Goal: Register for event/course

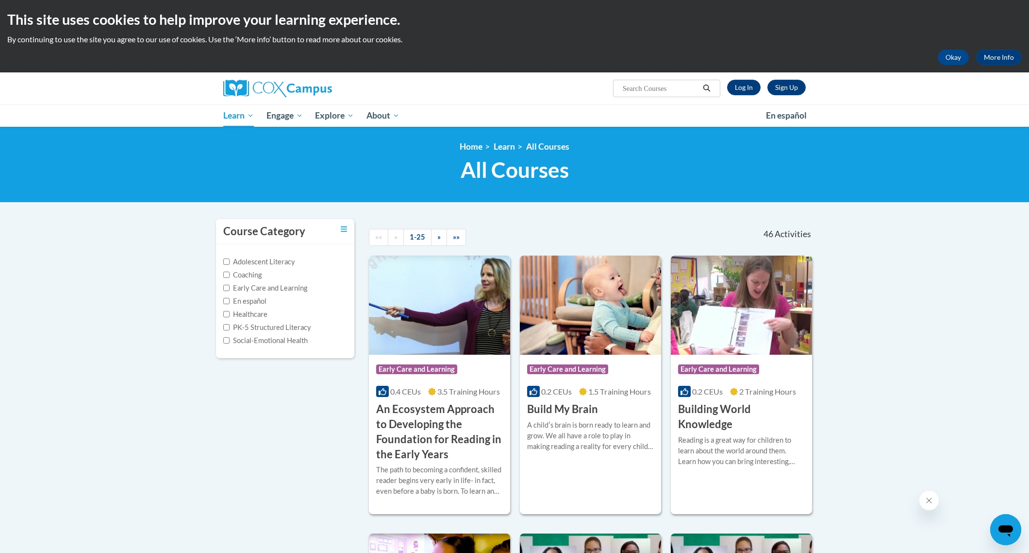
click at [668, 90] on input "Search..." at bounding box center [661, 89] width 78 height 12
type input "power of language for infanta and toddlers"
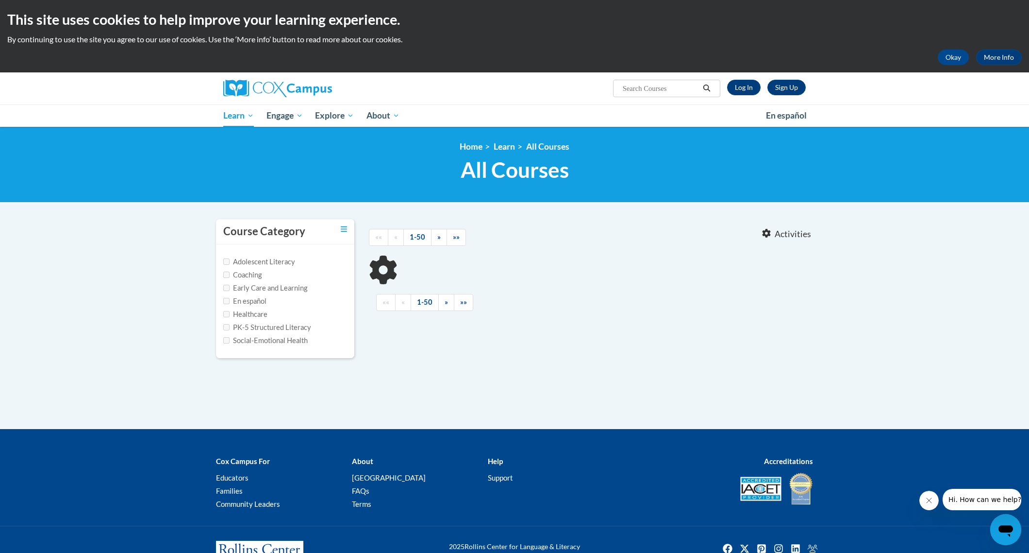
type input "power of language for infanta and toddlers"
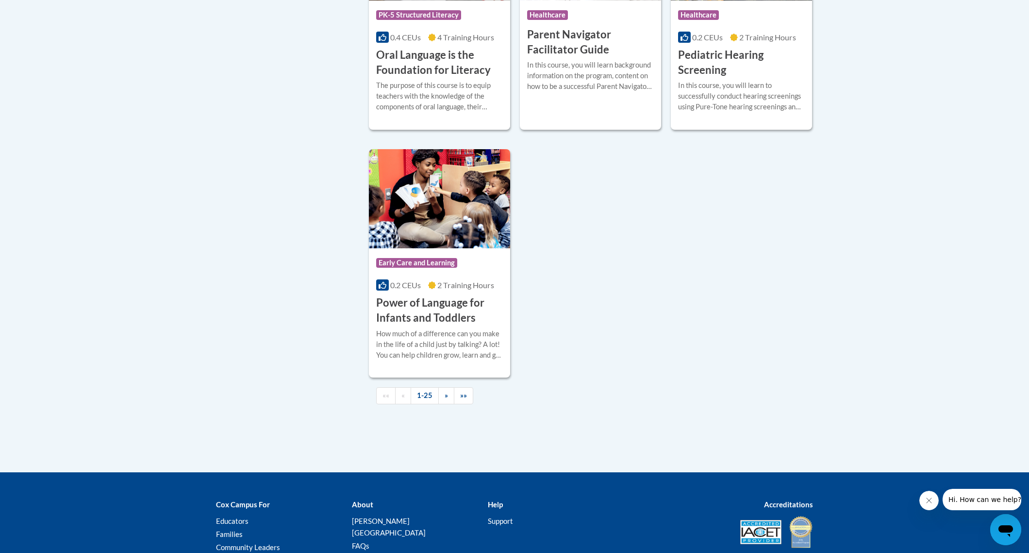
scroll to position [2178, 0]
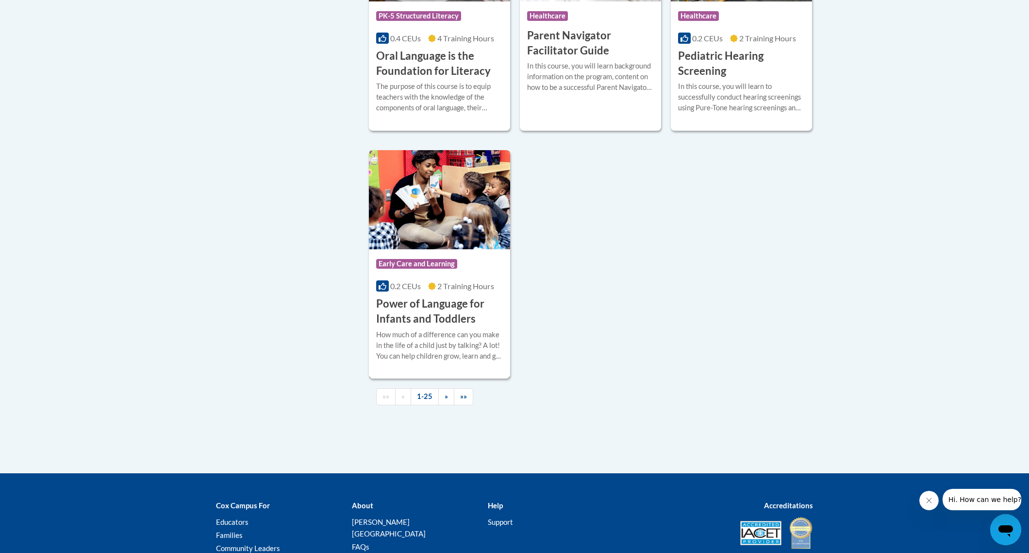
click at [454, 326] on h3 "Power of Language for Infants and Toddlers" at bounding box center [439, 311] width 127 height 30
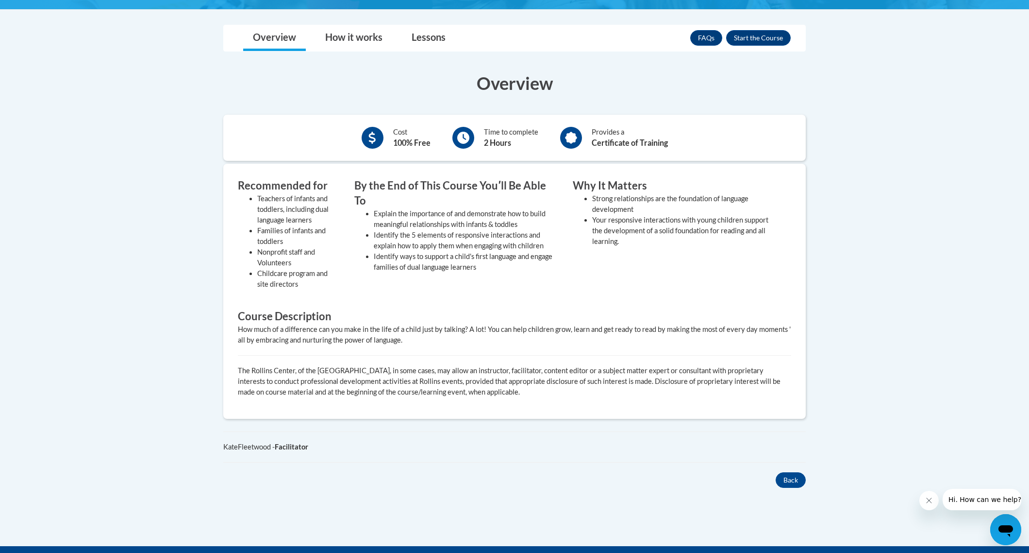
scroll to position [265, 0]
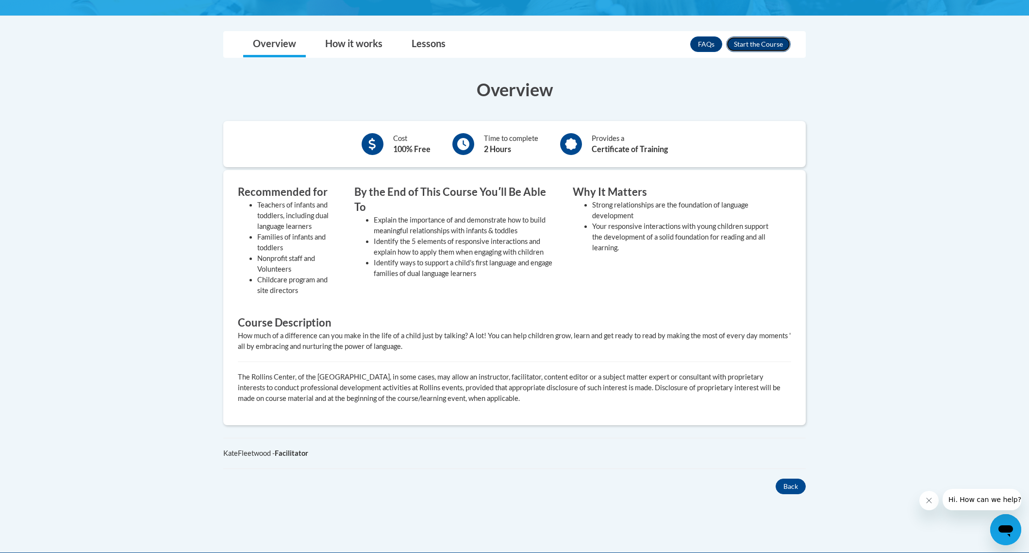
click at [768, 44] on button "Enroll" at bounding box center [758, 44] width 65 height 16
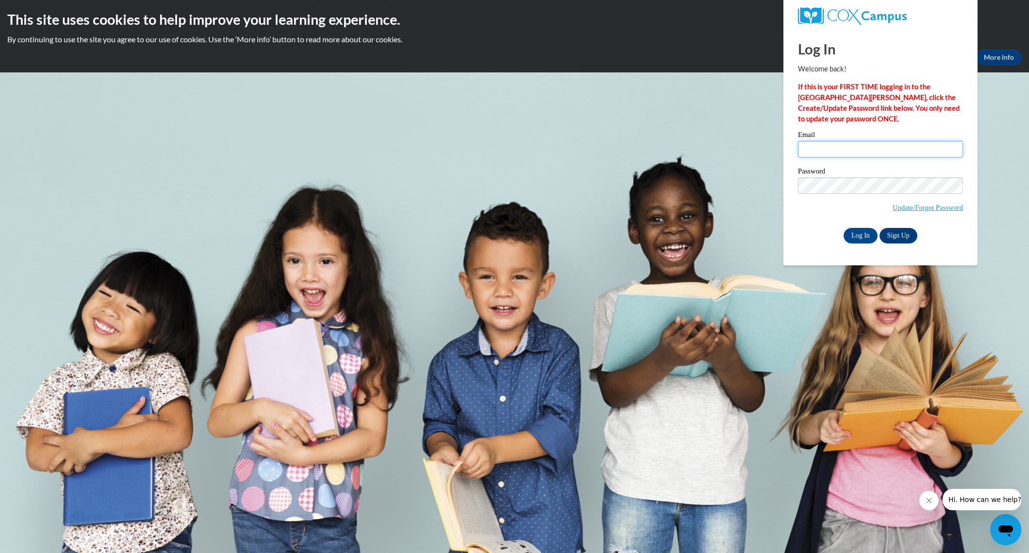
click at [904, 155] on input "Email" at bounding box center [880, 149] width 165 height 17
type input "[PERSON_NAME][EMAIL_ADDRESS][PERSON_NAME][DOMAIN_NAME]"
click at [865, 237] on input "Log In" at bounding box center [861, 236] width 34 height 16
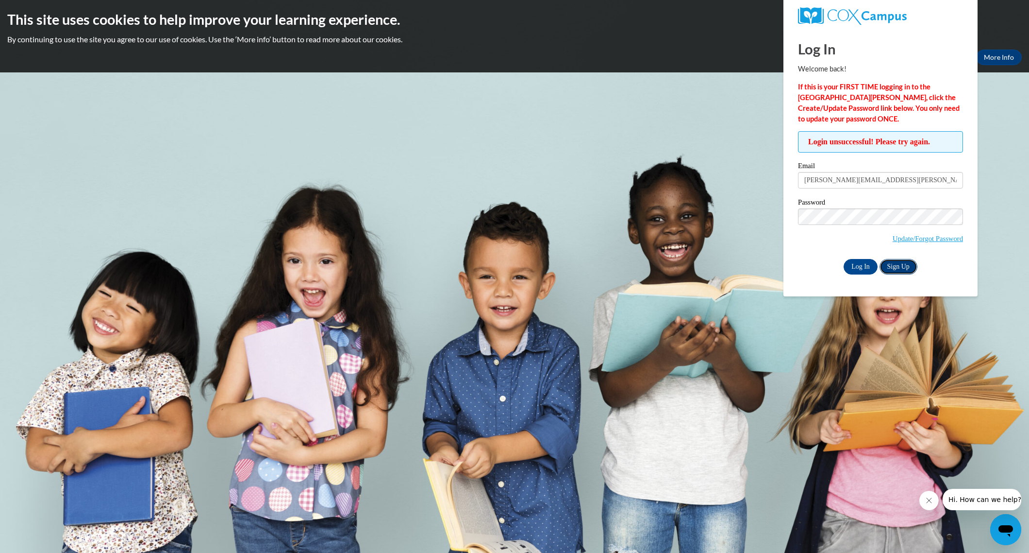
click at [900, 259] on link "Sign Up" at bounding box center [899, 267] width 38 height 16
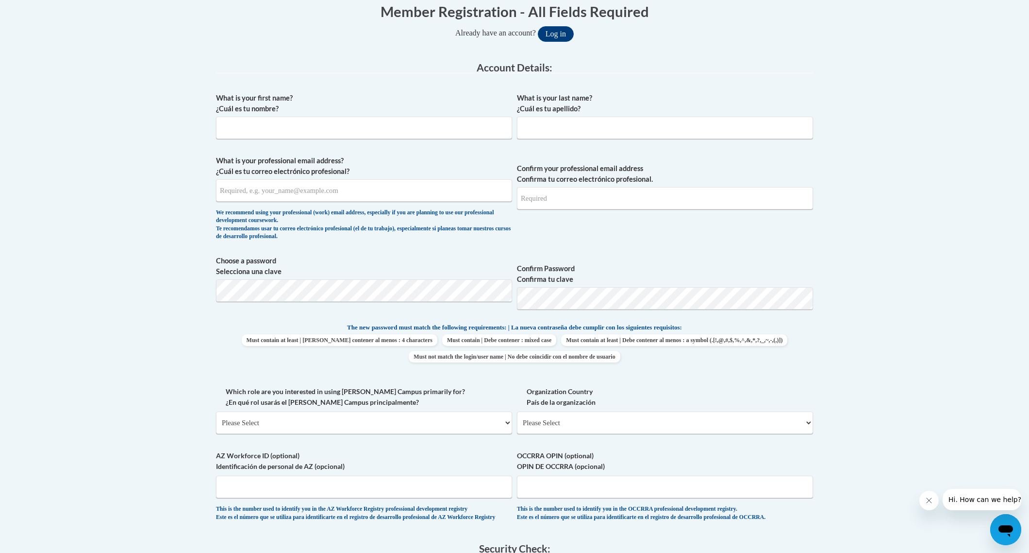
scroll to position [330, 0]
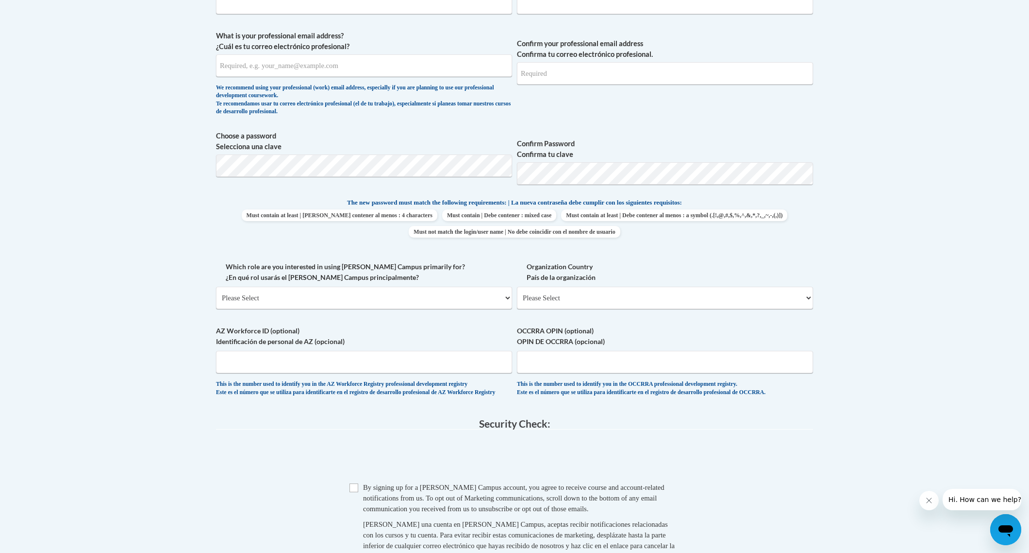
click at [350, 325] on label "AZ Workforce ID (optional) Identificación de personal de AZ (opcional)" at bounding box center [364, 335] width 296 height 21
click at [350, 351] on input "AZ Workforce ID (optional) Identificación de personal de AZ (opcional)" at bounding box center [364, 362] width 296 height 22
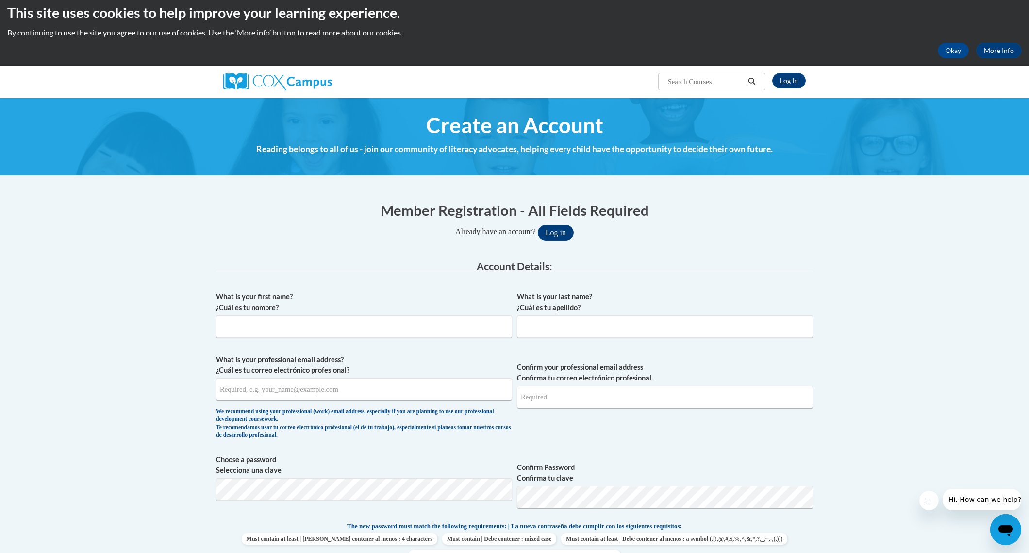
scroll to position [0, 0]
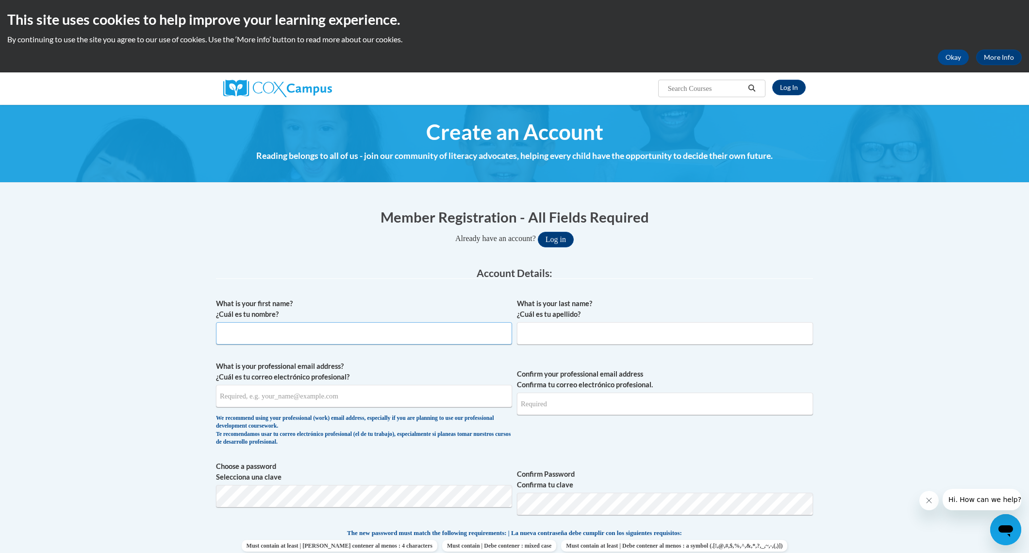
click at [333, 330] on input "What is your first name? ¿Cuál es tu nombre?" at bounding box center [364, 333] width 296 height 22
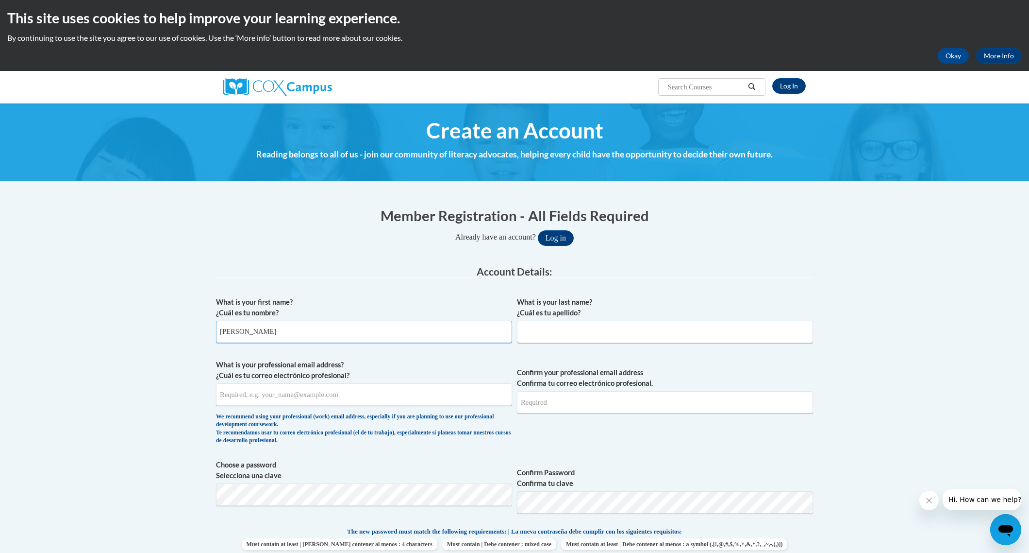
type input "emilee"
click at [581, 333] on input "What is your last name? ¿Cuál es tu apellido?" at bounding box center [665, 331] width 296 height 22
type input "morris"
click at [458, 403] on input "What is your professional email address? ¿Cuál es tu correo electrónico profesi…" at bounding box center [364, 394] width 296 height 22
click at [256, 398] on input "emileemilee.morris@icloud.com" at bounding box center [364, 394] width 296 height 22
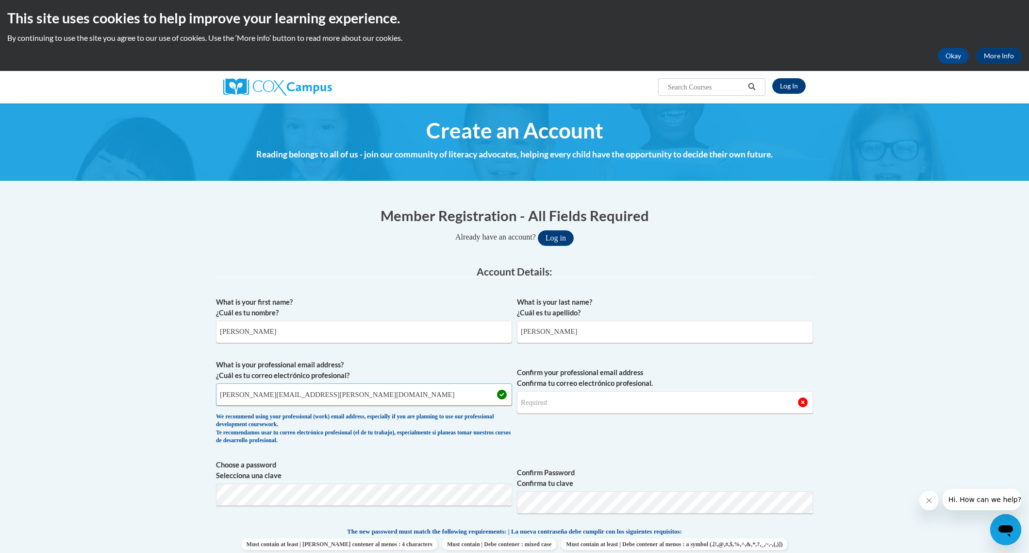
type input "emilee.morris@icloud.com"
click at [571, 401] on input "Confirm your professional email address Confirma tu correo electrónico profesio…" at bounding box center [665, 402] width 296 height 22
type input "emilee.morris@icloud.com"
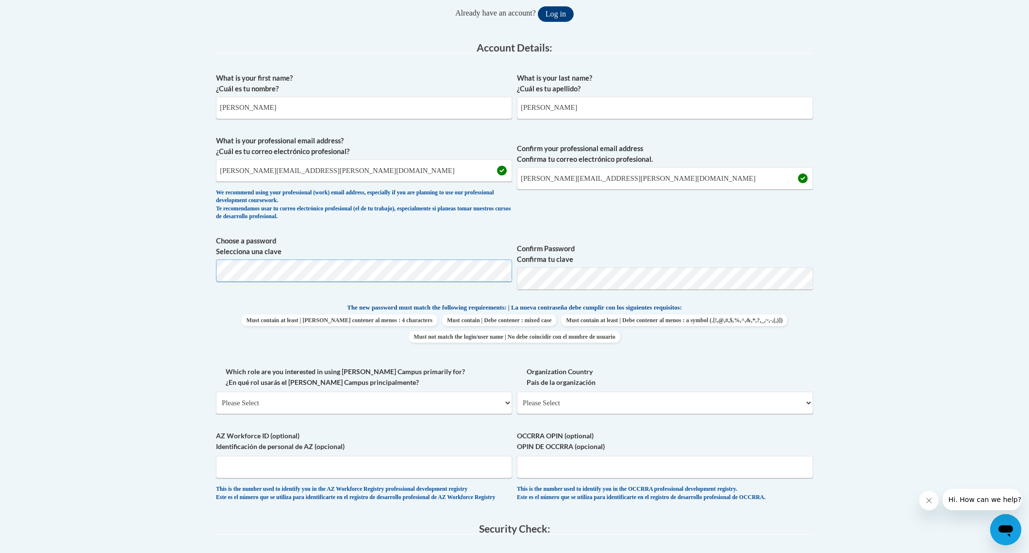
scroll to position [338, 0]
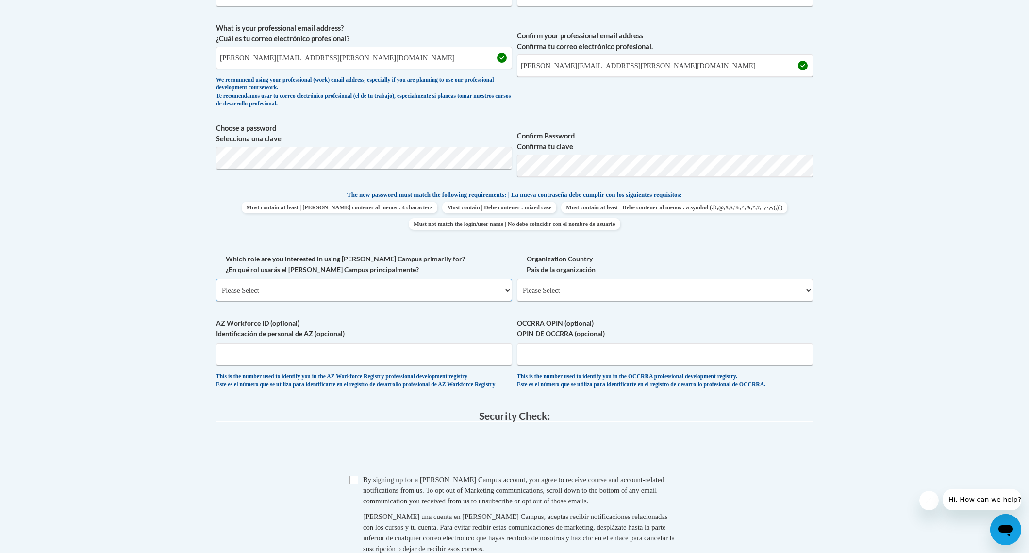
click at [331, 293] on select "Please Select College/University | Colegio/Universidad Community/Nonprofit Part…" at bounding box center [364, 290] width 296 height 22
click at [508, 291] on select "Please Select College/University | Colegio/Universidad Community/Nonprofit Part…" at bounding box center [364, 290] width 296 height 22
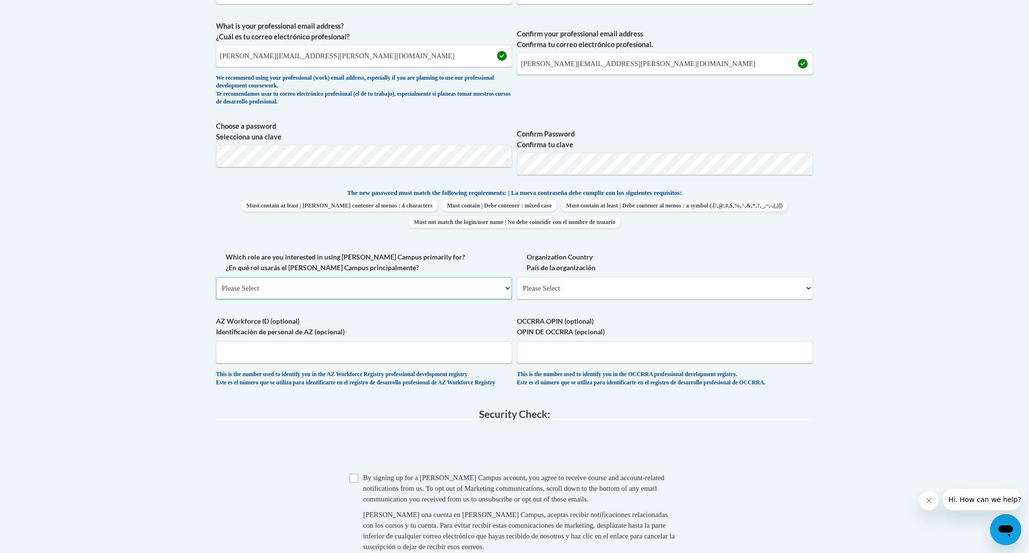
click at [508, 288] on select "Please Select College/University | Colegio/Universidad Community/Nonprofit Part…" at bounding box center [364, 288] width 296 height 22
select select "fbf2d438-af2f-41f8-98f1-81c410e29de3"
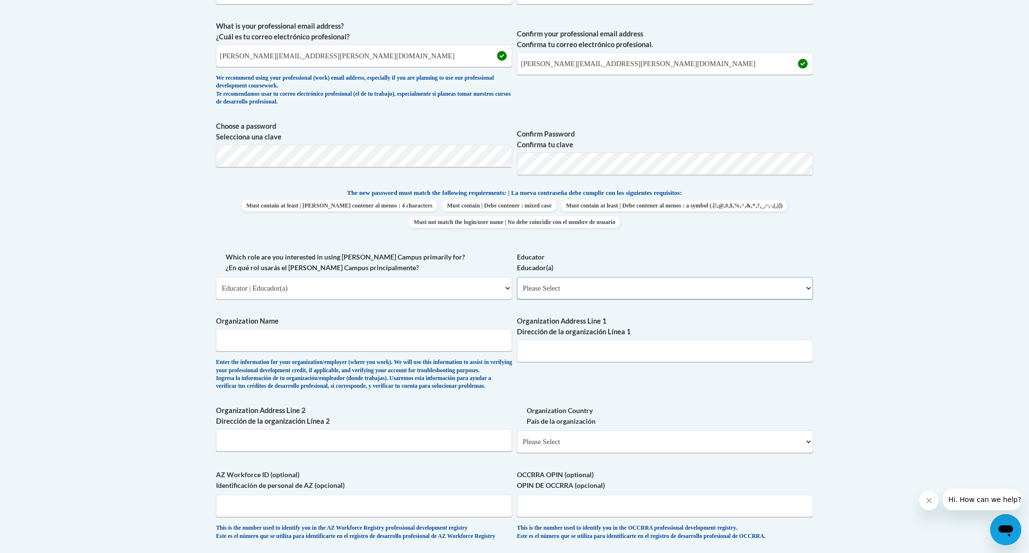
click at [614, 292] on select "Please Select Early Learning/Daycare Teacher/Family Home Care Provider | Maestr…" at bounding box center [665, 288] width 296 height 22
select select "5e2af403-4f2c-4e49-a02f-103e55d7b75b"
click at [350, 346] on input "Organization Name" at bounding box center [364, 340] width 296 height 22
type input "Primrose Schoolnnof Sterling Ranch"
click at [548, 343] on input "Organization Address Line 1 Dirección de la organización Línea 1" at bounding box center [665, 350] width 296 height 22
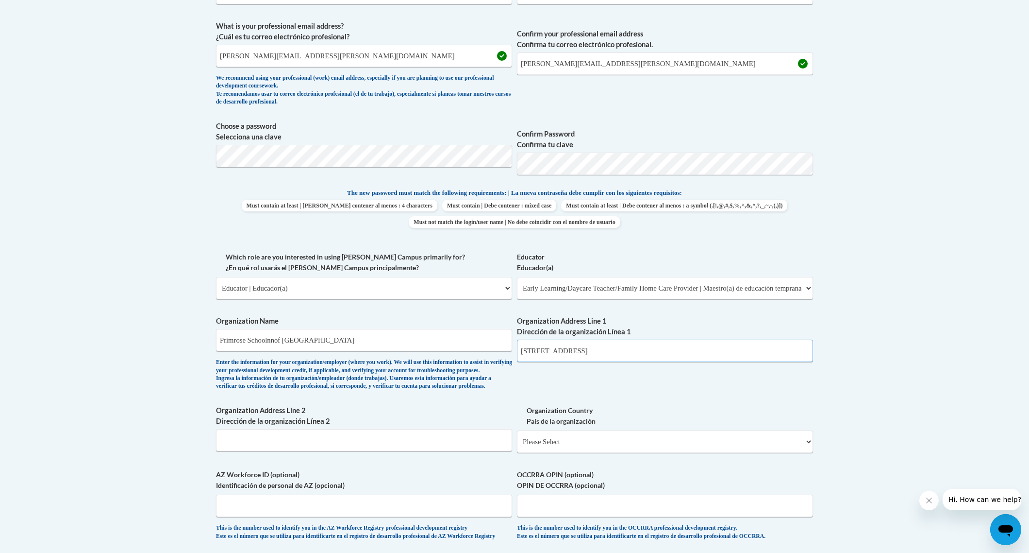
type input "8159 Piney River Ave"
click at [633, 453] on select "Please Select United States | Estados Unidos Outside of the United States | Fue…" at bounding box center [665, 441] width 296 height 22
select select "ad49bcad-a171-4b2e-b99c-48b446064914"
select select
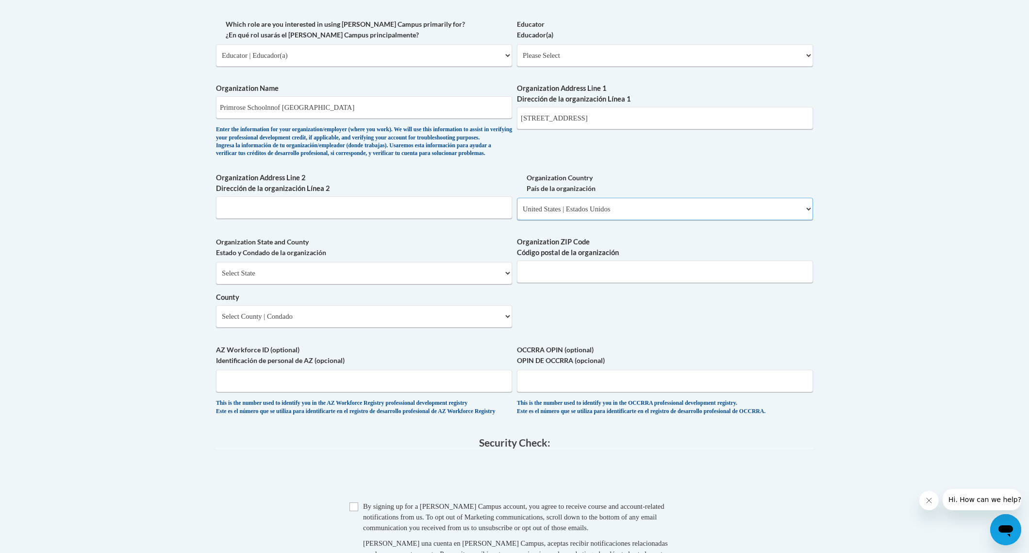
scroll to position [583, 0]
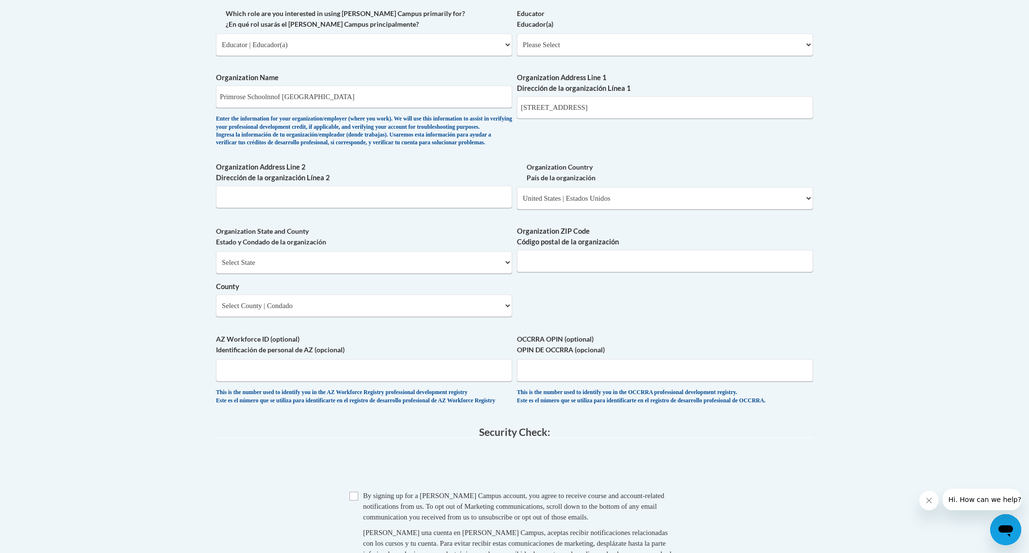
click at [292, 292] on div "Select State Alabama Alaska Arizona Arkansas California Colorado Connecticut De…" at bounding box center [364, 284] width 296 height 66
click at [495, 273] on select "Select State Alabama Alaska Arizona Arkansas California Colorado Connecticut De…" at bounding box center [364, 262] width 296 height 22
select select "Colorado"
click at [262, 317] on select "Select County Adams Alamosa Arapahoe Archuleta Baca Bent Boulder Broomfield Cha…" at bounding box center [364, 305] width 296 height 22
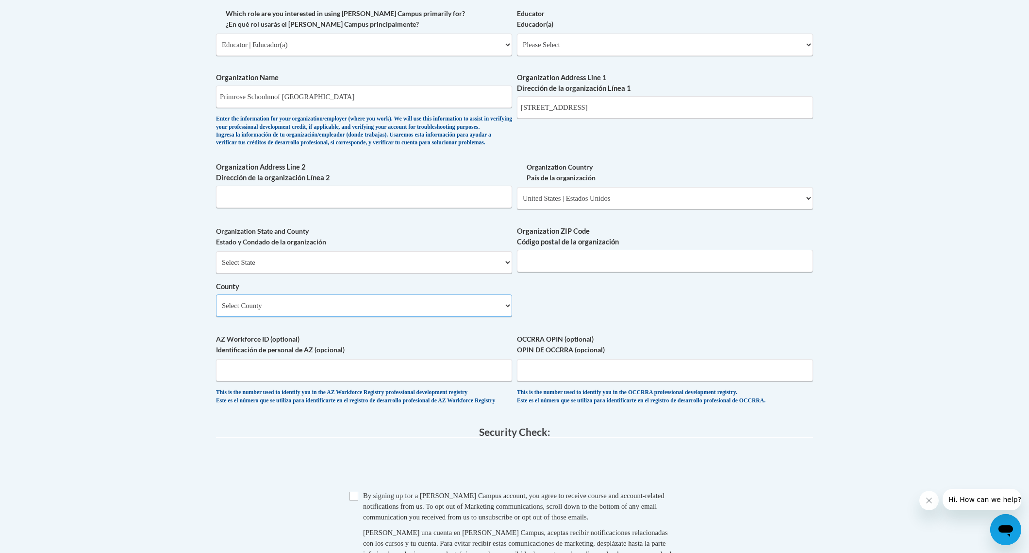
click at [506, 317] on select "Select County Adams Alamosa Arapahoe Archuleta Baca Bent Boulder Broomfield Cha…" at bounding box center [364, 305] width 296 height 22
select select "Douglas"
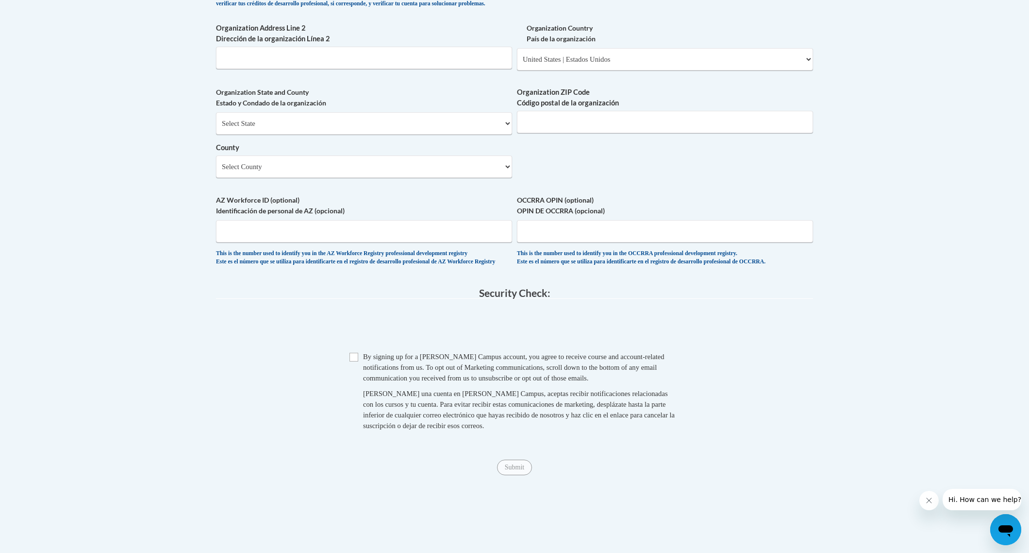
scroll to position [723, 0]
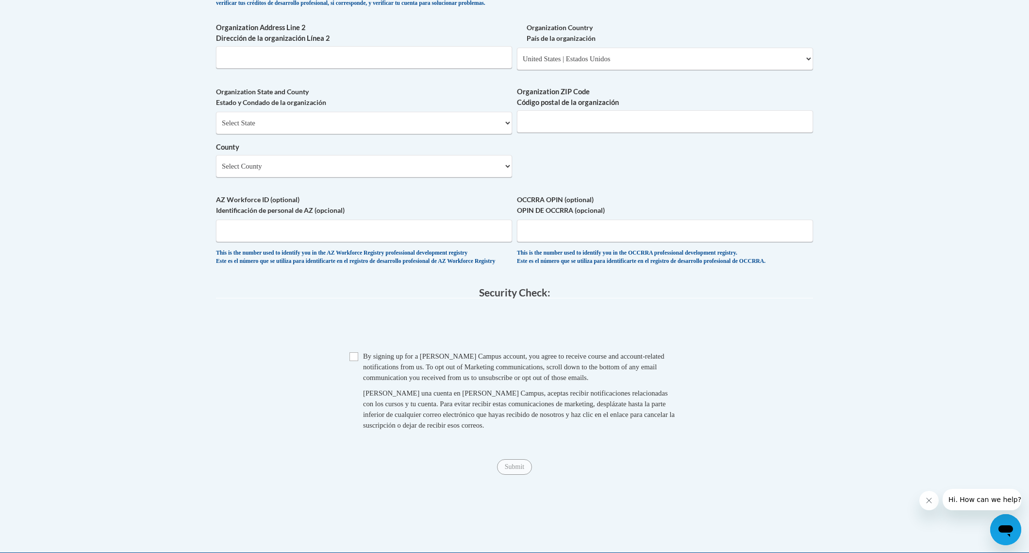
click at [355, 386] on span "Checkbox By signing up for a Cox Campus account, you agree to receive course an…" at bounding box center [515, 395] width 330 height 89
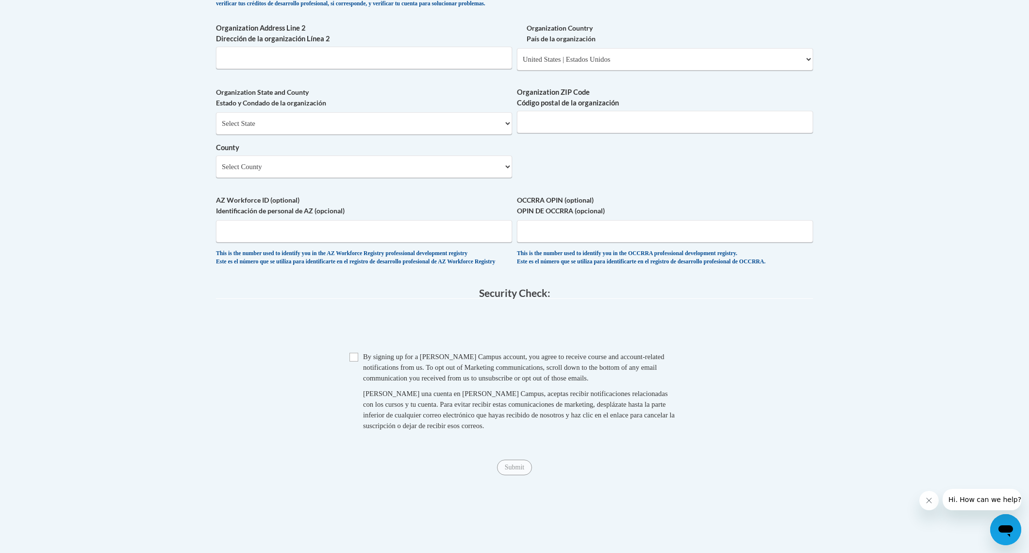
scroll to position [722, 0]
click at [355, 362] on input "Checkbox" at bounding box center [354, 357] width 9 height 9
checkbox input "true"
click at [504, 477] on input "Submit" at bounding box center [514, 469] width 35 height 16
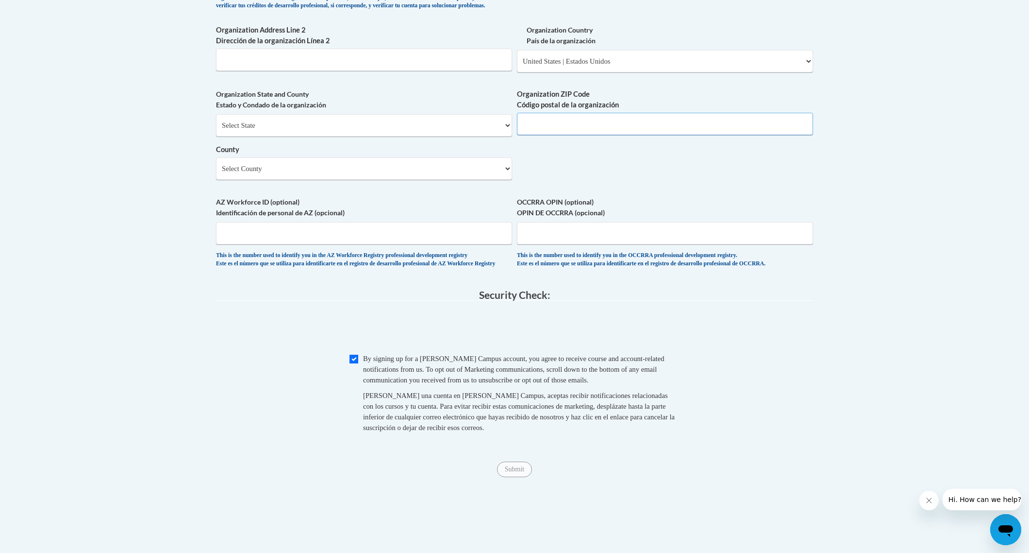
click at [637, 135] on input "Organization ZIP Code Código postal de la organización" at bounding box center [665, 124] width 296 height 22
type input "80125"
click at [538, 454] on fieldset "Security Check: Enter the security code + = TextBox Checkbox" at bounding box center [514, 371] width 597 height 165
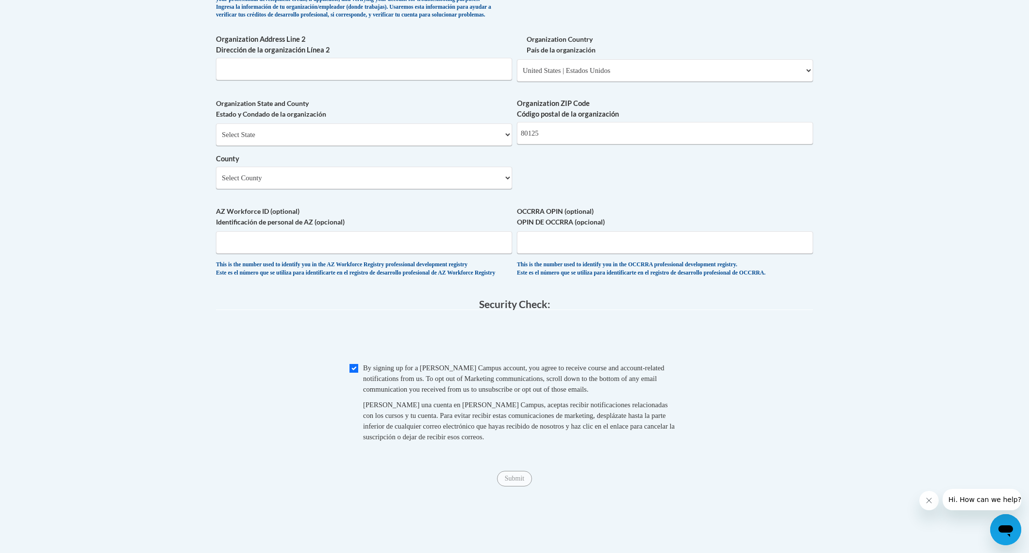
scroll to position [710, 0]
click at [593, 145] on input "80125" at bounding box center [665, 133] width 296 height 22
click at [357, 373] on input "Checkbox" at bounding box center [354, 368] width 9 height 9
click at [356, 373] on input "Checkbox" at bounding box center [354, 368] width 9 height 9
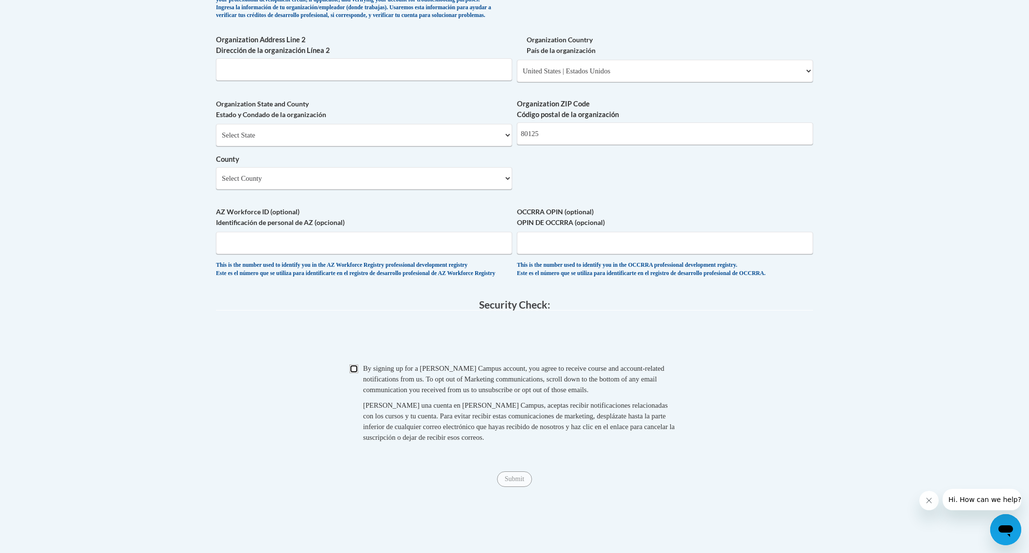
click at [356, 373] on input "Checkbox" at bounding box center [354, 368] width 9 height 9
checkbox input "true"
click at [512, 487] on input "Submit" at bounding box center [514, 479] width 35 height 16
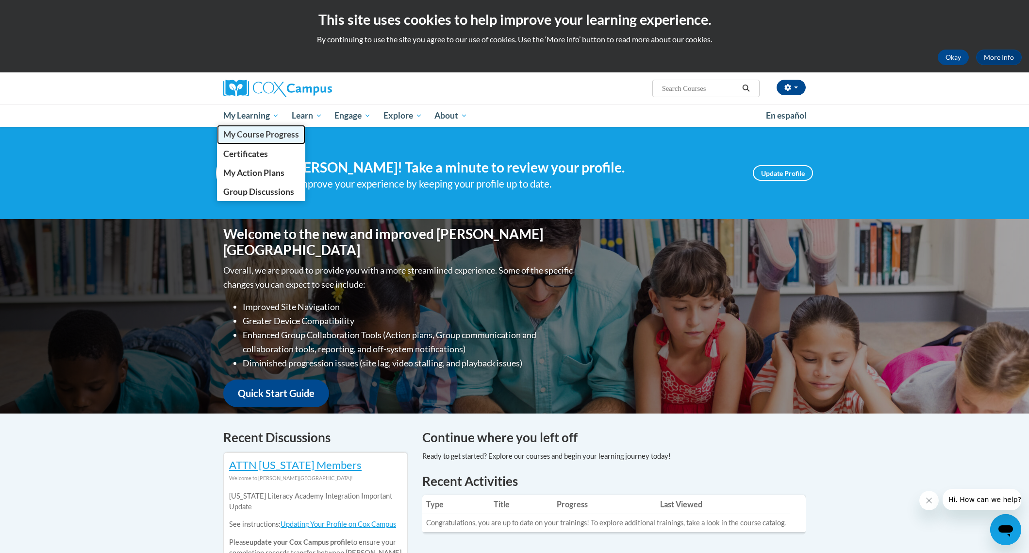
click at [262, 129] on link "My Course Progress" at bounding box center [261, 134] width 88 height 19
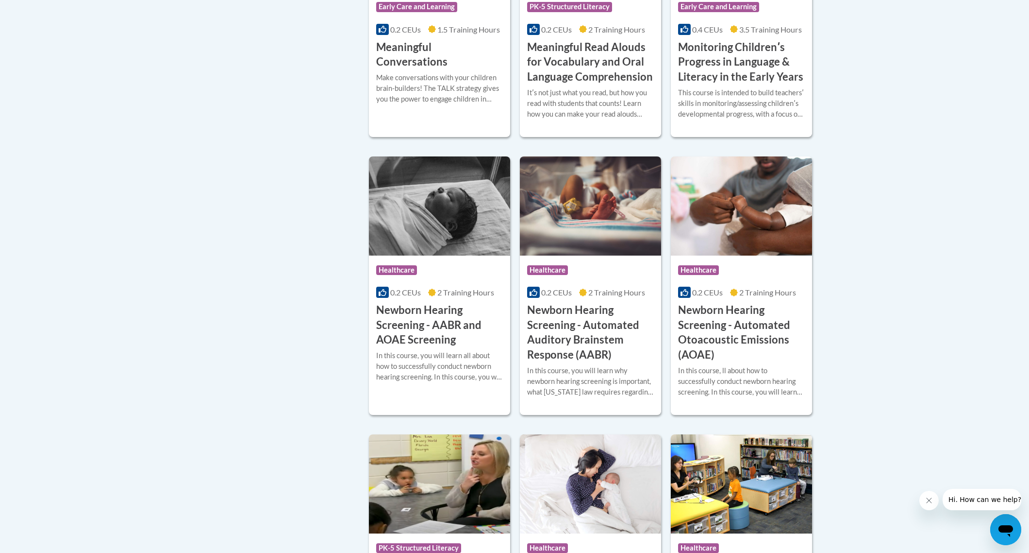
scroll to position [2271, 0]
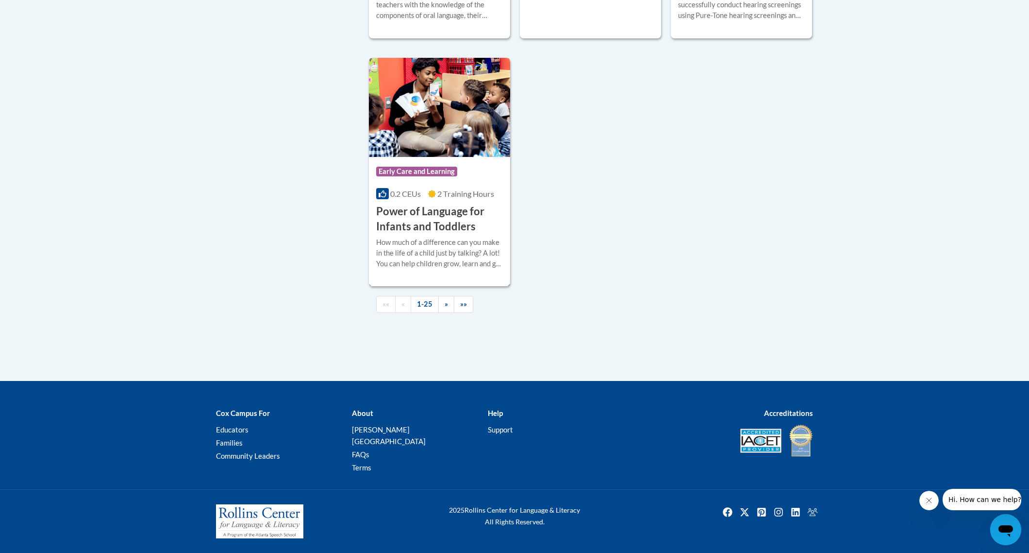
click at [476, 157] on img at bounding box center [439, 107] width 141 height 99
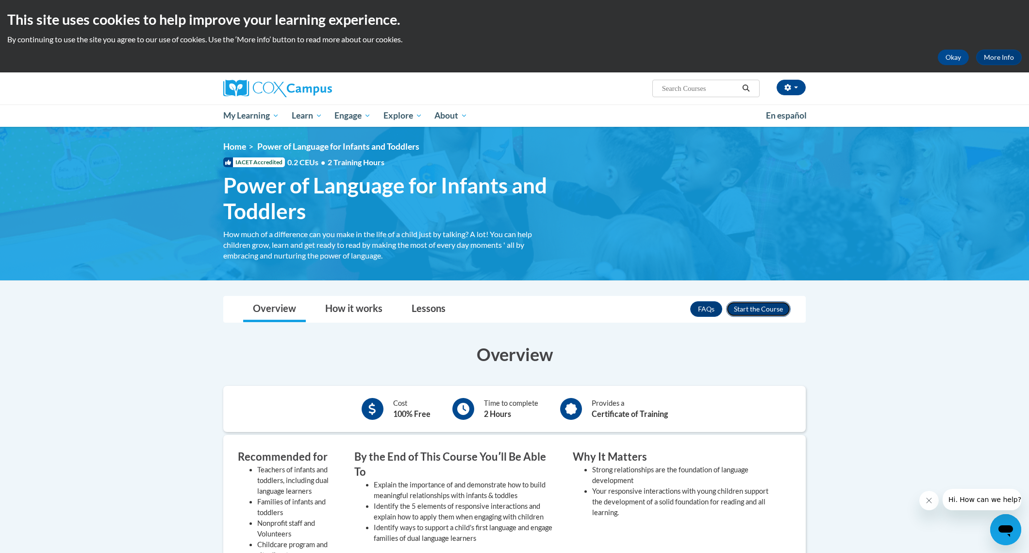
click at [771, 309] on button "Enroll" at bounding box center [758, 309] width 65 height 16
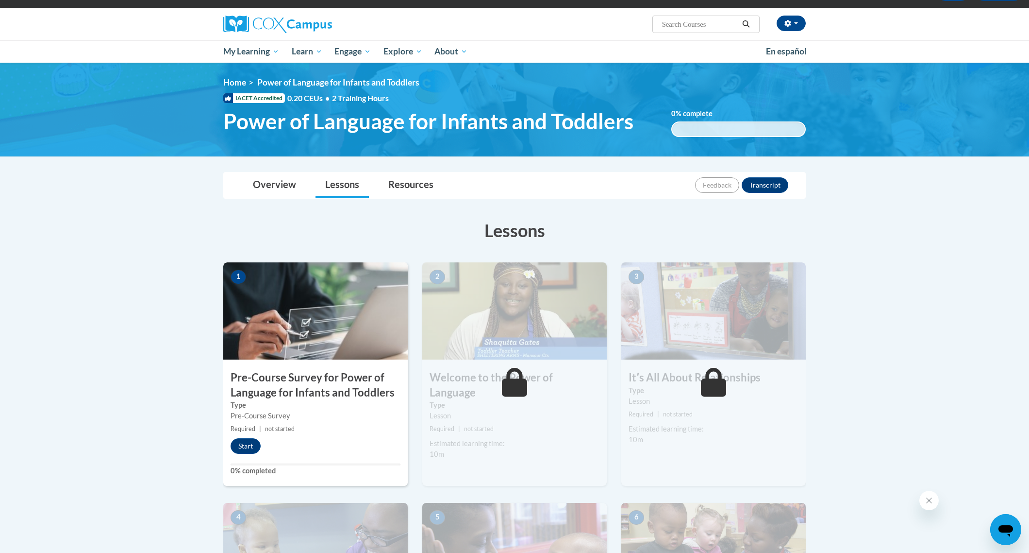
scroll to position [84, 0]
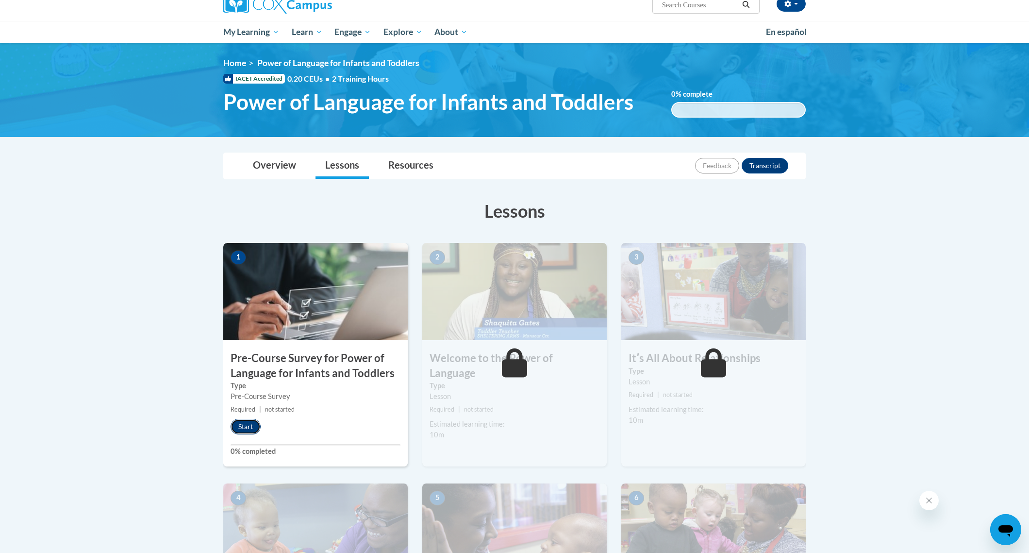
click at [241, 425] on button "Start" at bounding box center [246, 427] width 30 height 16
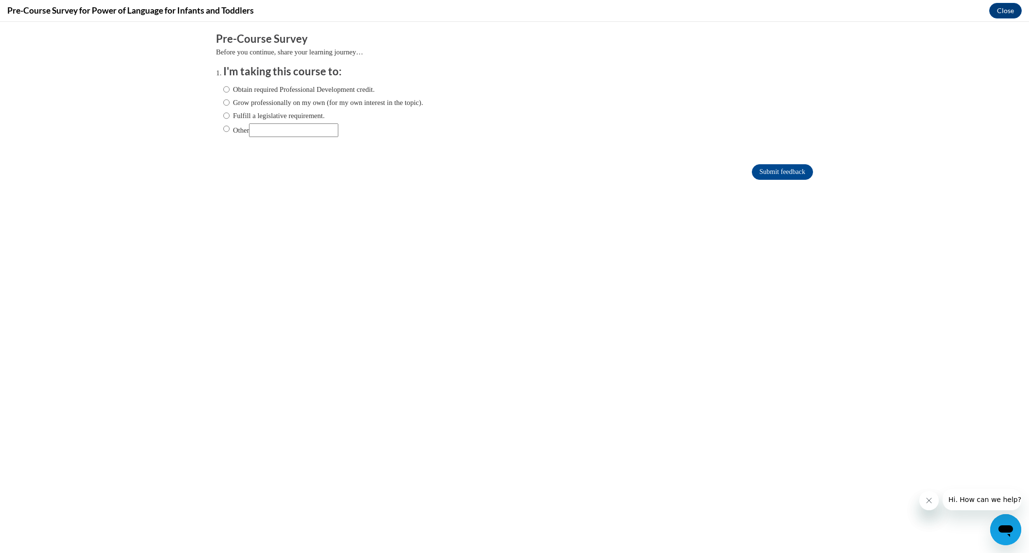
scroll to position [0, 0]
click at [245, 89] on label "Obtain required Professional Development credit." at bounding box center [298, 89] width 151 height 11
click at [230, 89] on input "Obtain required Professional Development credit." at bounding box center [226, 89] width 6 height 11
radio input "true"
click at [772, 172] on input "Submit feedback" at bounding box center [782, 172] width 61 height 16
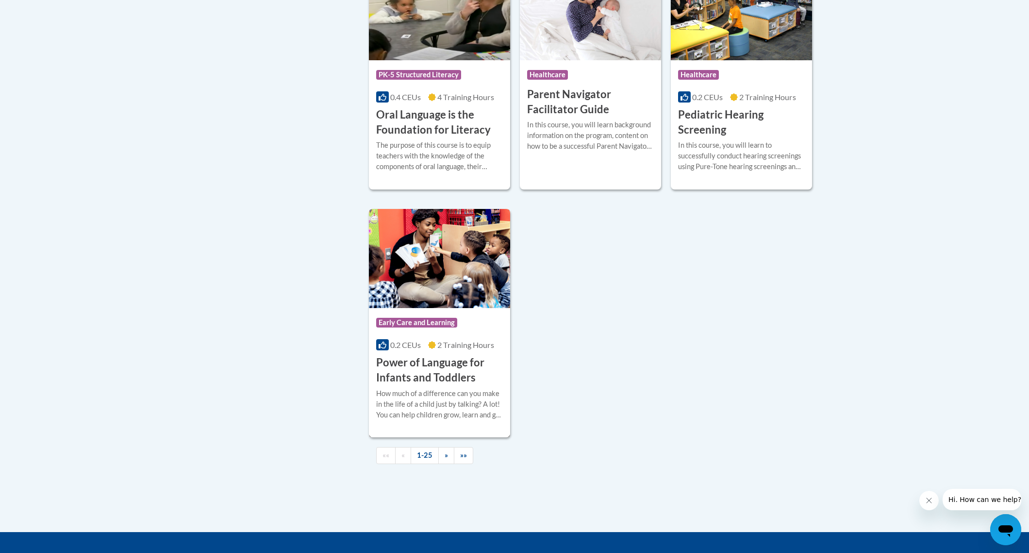
scroll to position [2120, 0]
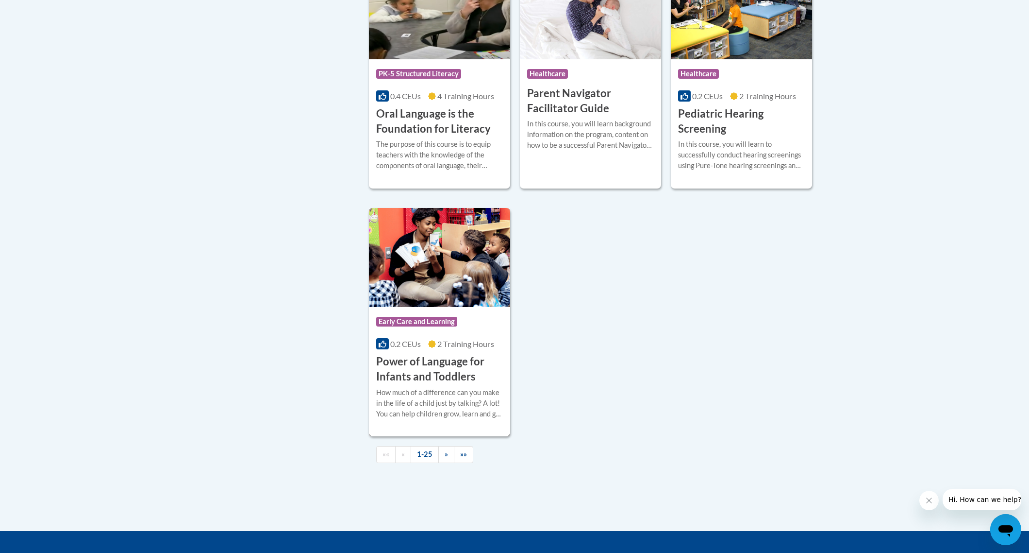
click at [470, 300] on img at bounding box center [439, 257] width 141 height 99
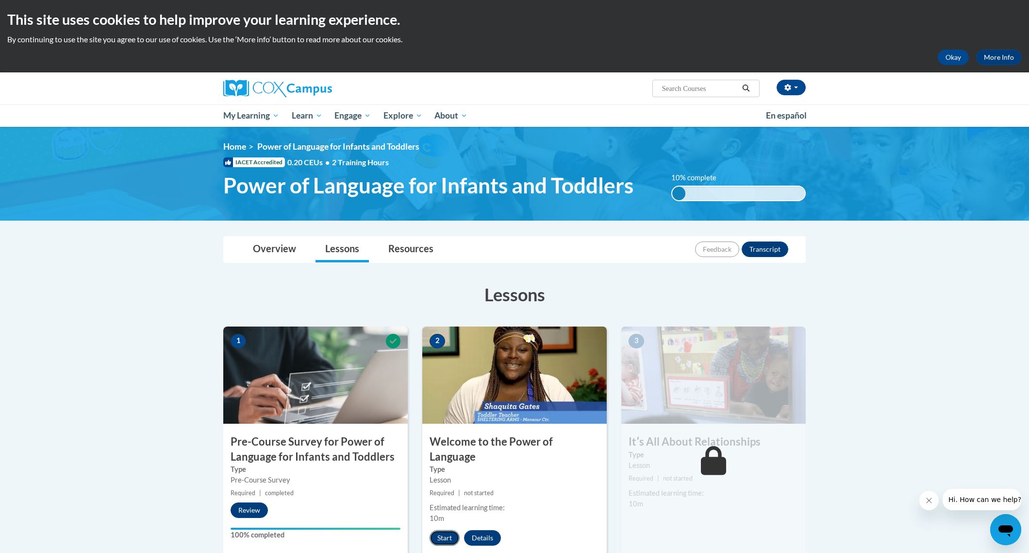
click at [453, 530] on button "Start" at bounding box center [445, 538] width 30 height 16
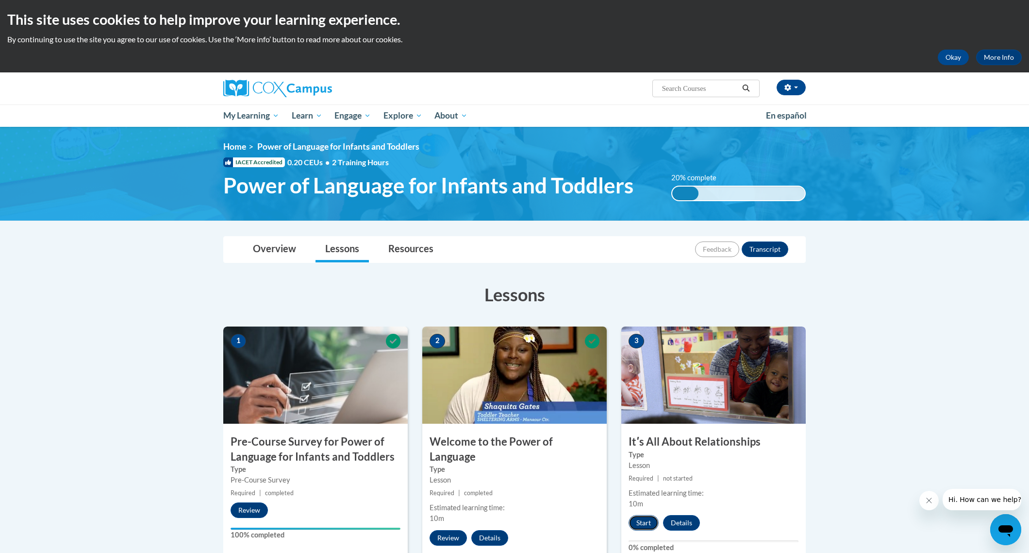
click at [646, 518] on button "Start" at bounding box center [644, 523] width 30 height 16
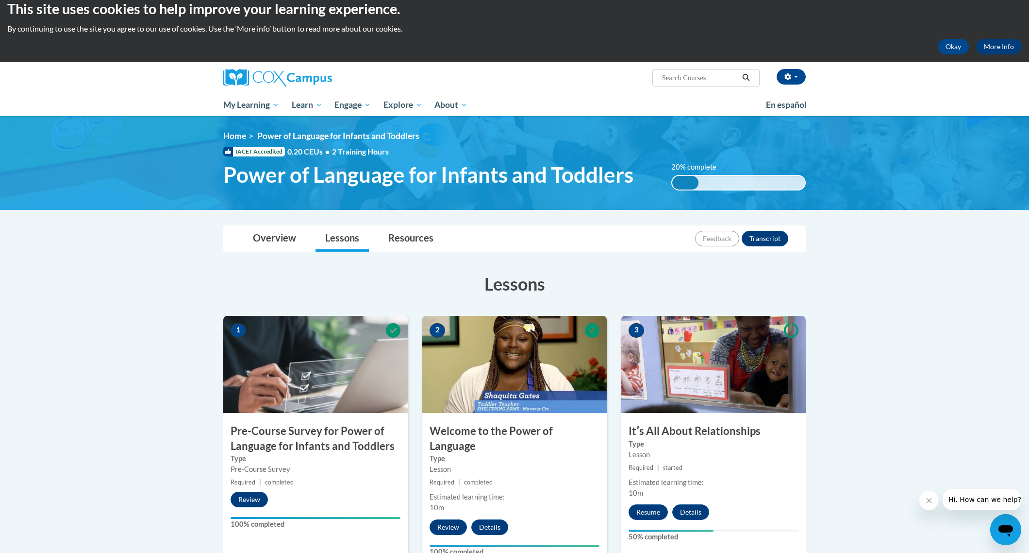
click at [655, 530] on div "Your progress" at bounding box center [671, 530] width 85 height 2
click at [657, 515] on button "Resume" at bounding box center [648, 512] width 39 height 16
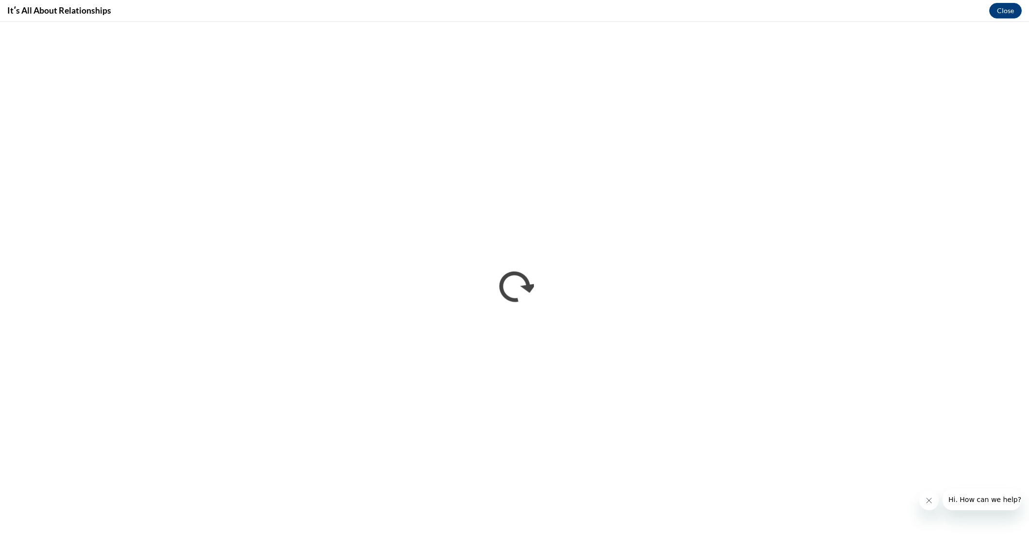
scroll to position [0, 0]
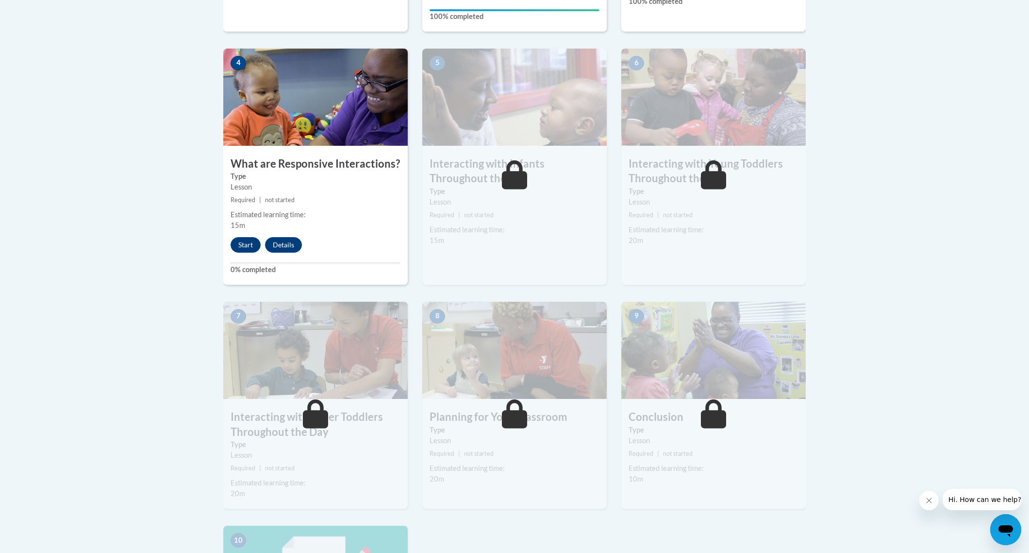
scroll to position [543, 0]
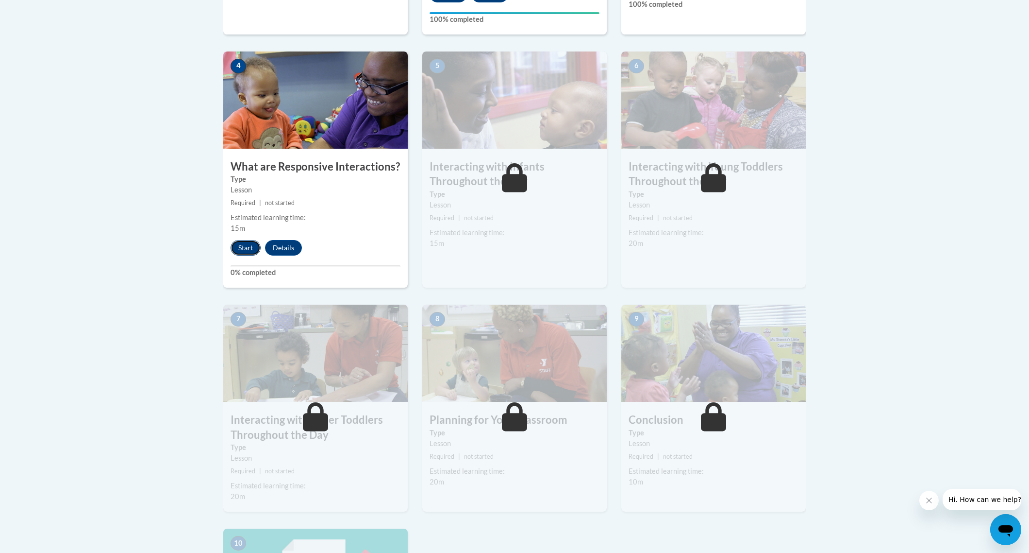
click at [243, 240] on button "Start" at bounding box center [246, 248] width 30 height 16
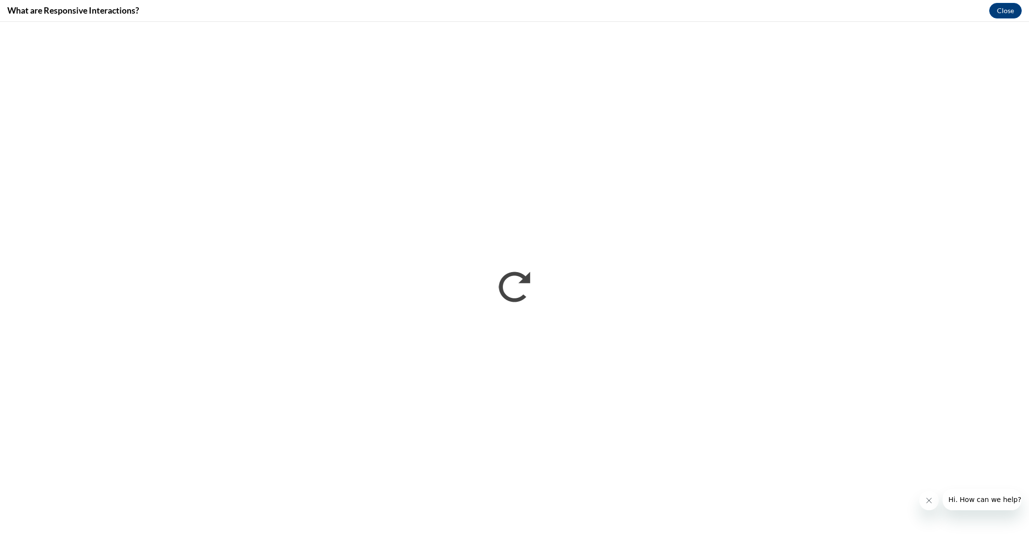
scroll to position [0, 0]
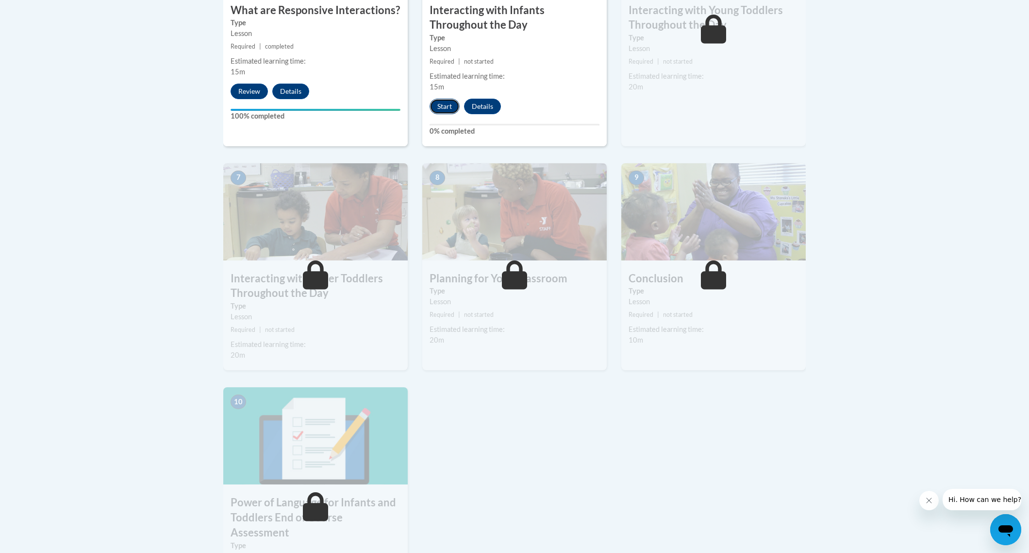
scroll to position [703, 0]
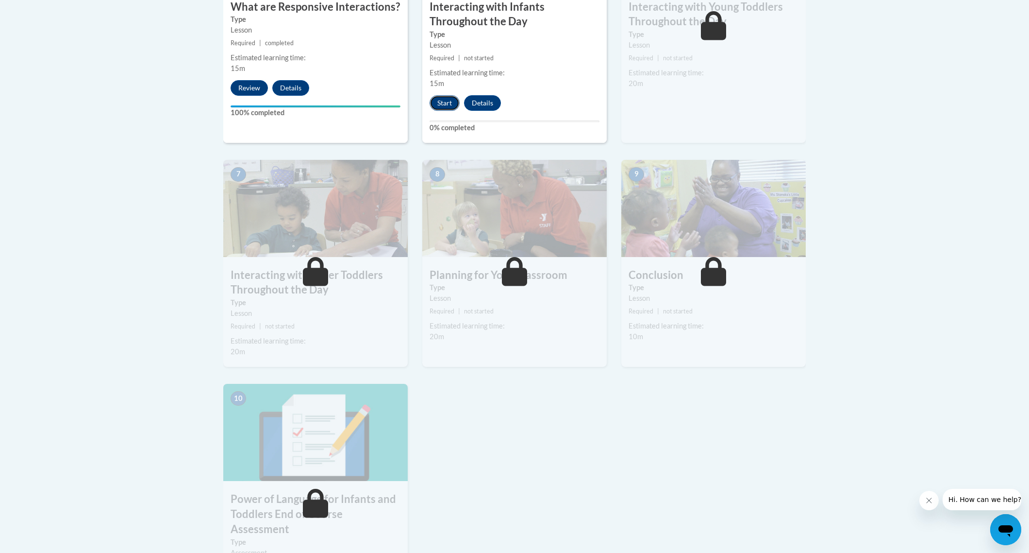
click at [437, 95] on button "Start" at bounding box center [445, 103] width 30 height 16
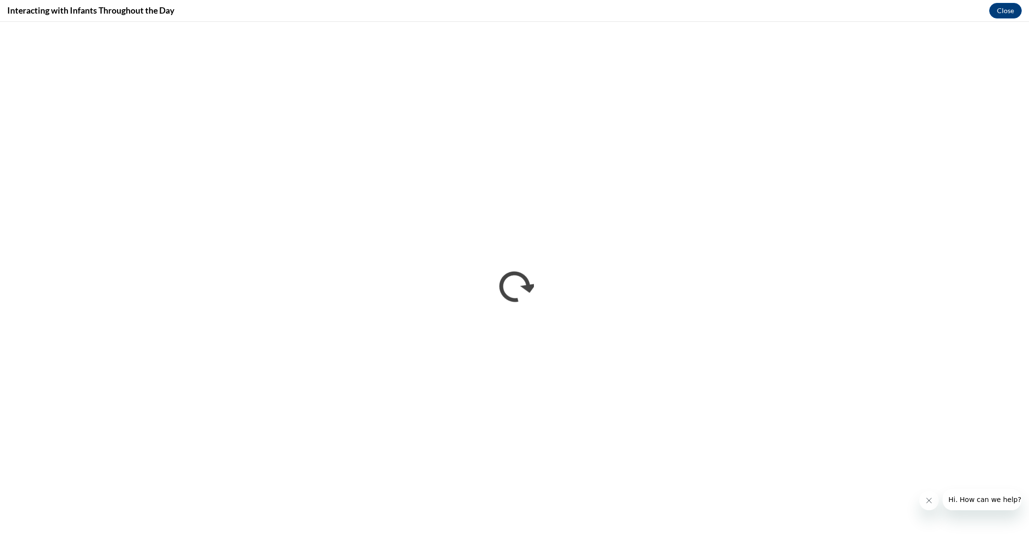
scroll to position [0, 0]
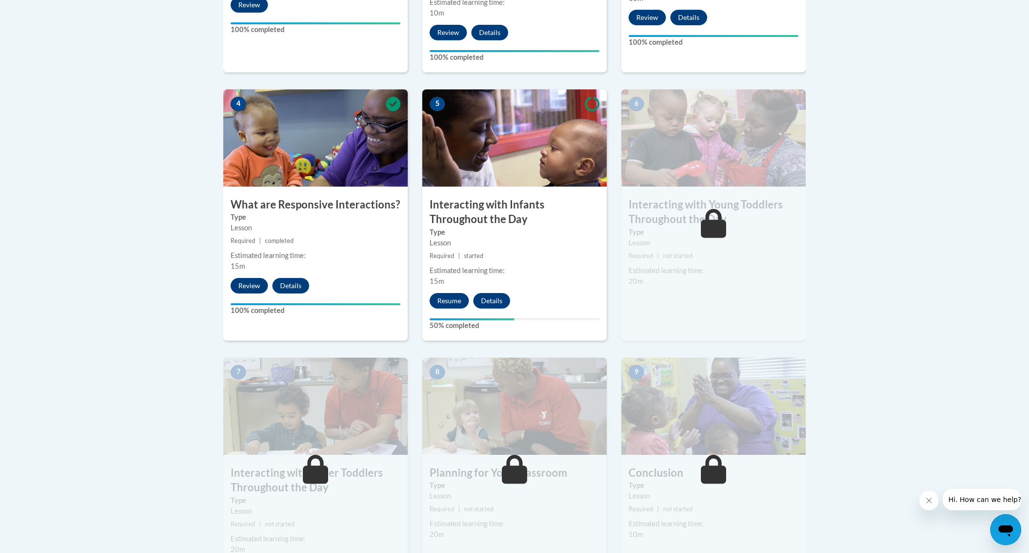
scroll to position [495, 0]
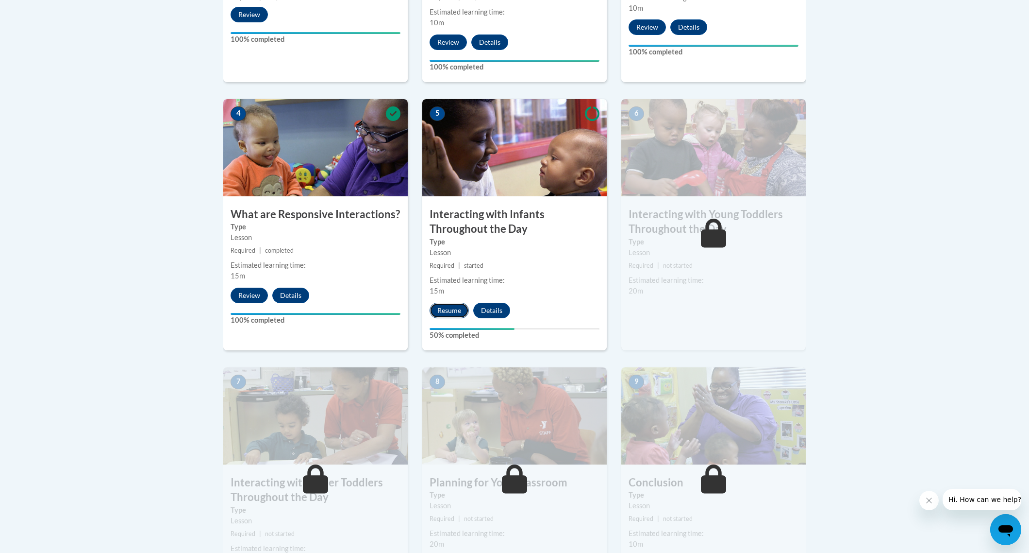
click at [449, 302] on button "Resume" at bounding box center [449, 310] width 39 height 16
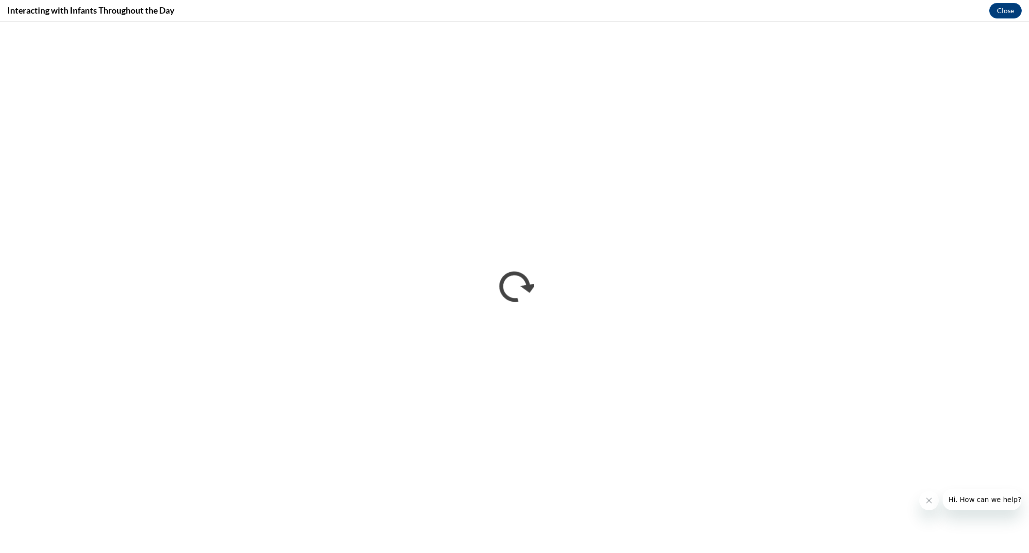
scroll to position [0, 0]
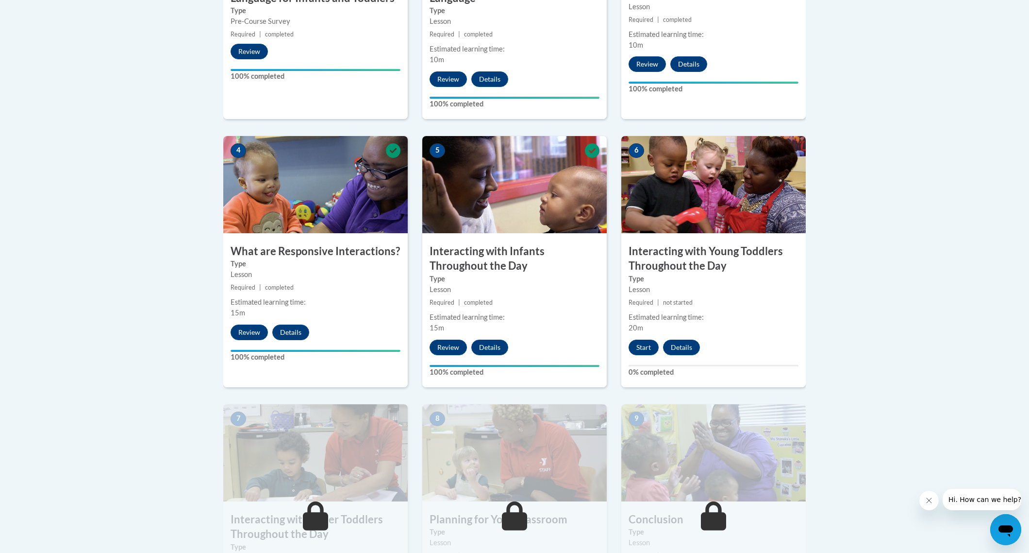
scroll to position [513, 0]
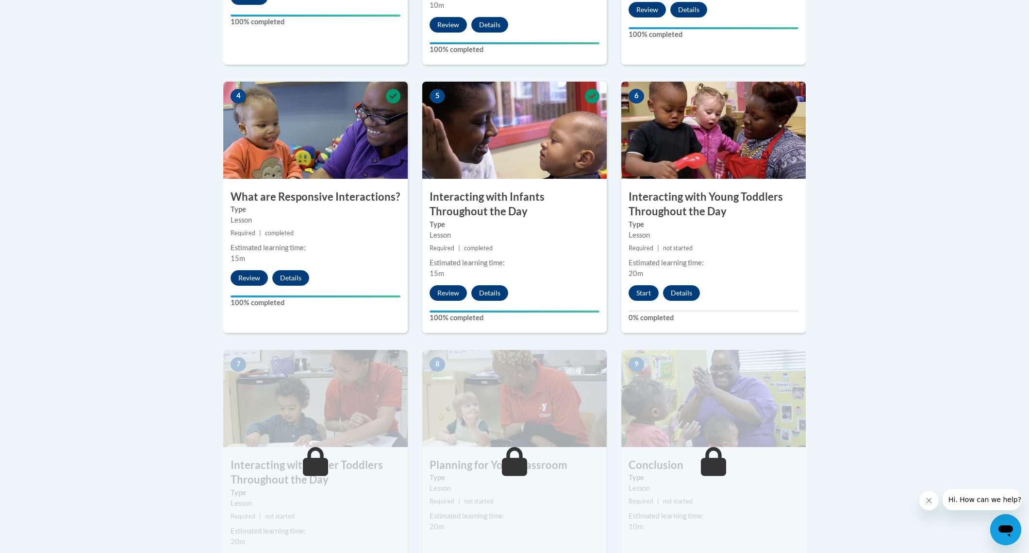
click at [668, 258] on div "Estimated learning time: 20m" at bounding box center [714, 267] width 185 height 21
click at [652, 285] on button "Start" at bounding box center [644, 293] width 30 height 16
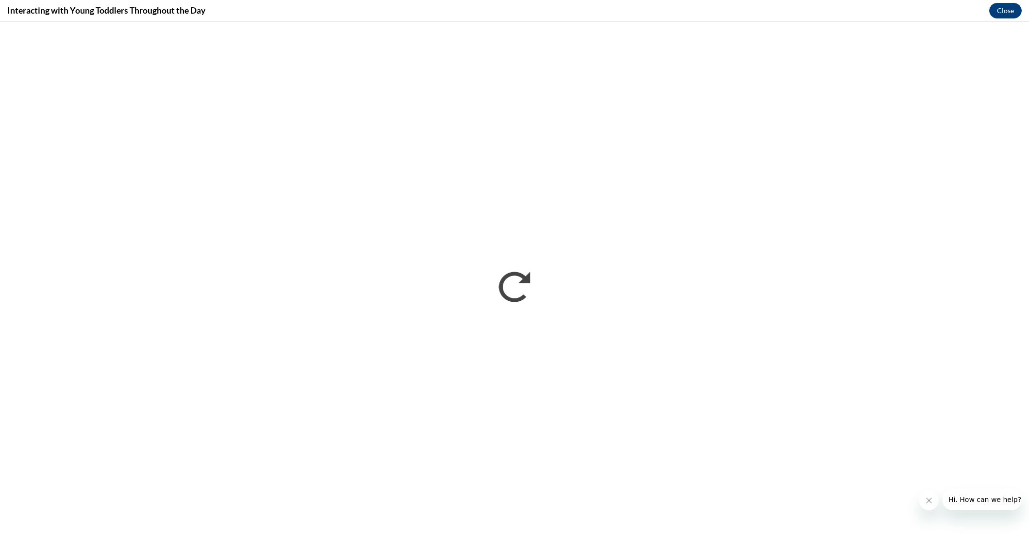
scroll to position [0, 0]
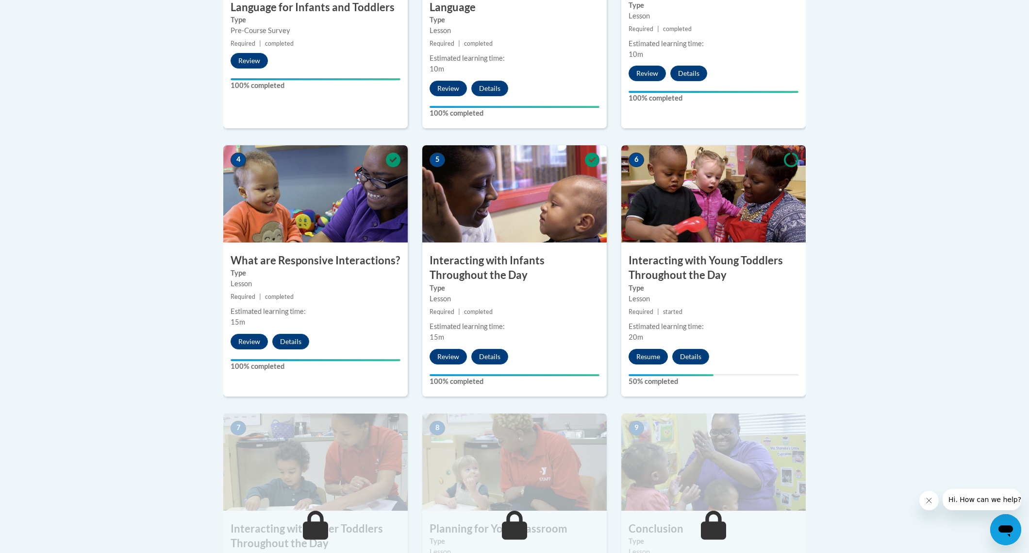
scroll to position [450, 0]
click at [661, 348] on button "Resume" at bounding box center [648, 356] width 39 height 16
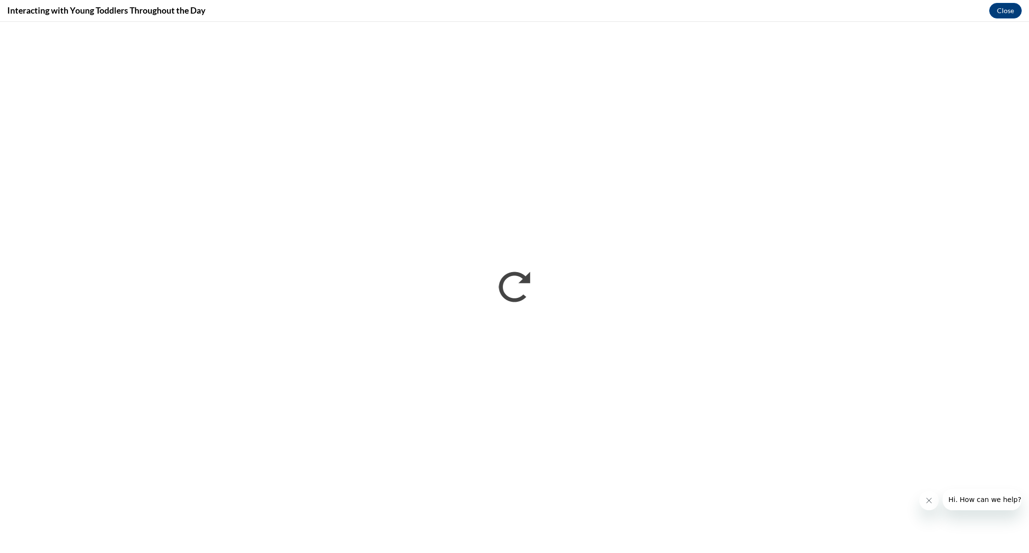
scroll to position [0, 0]
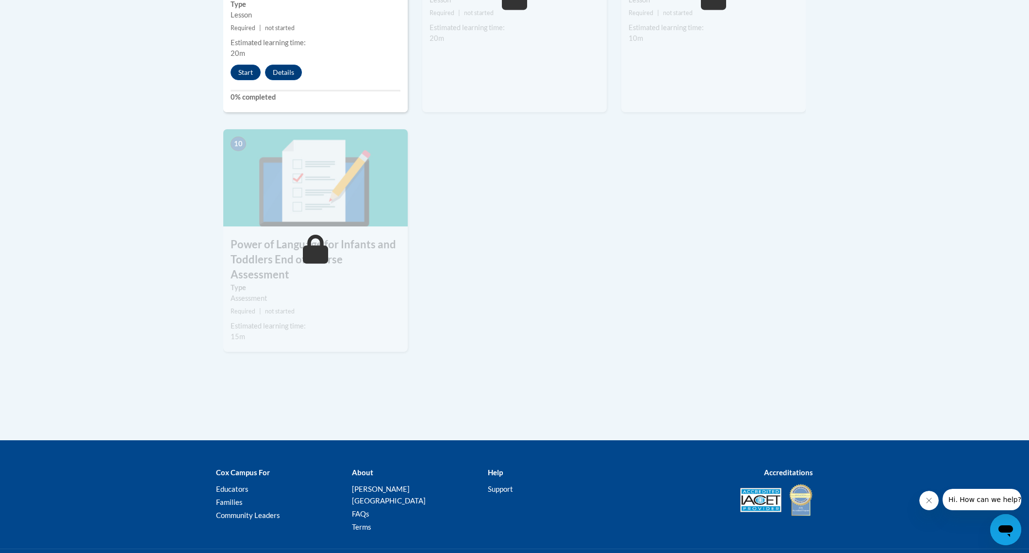
scroll to position [939, 0]
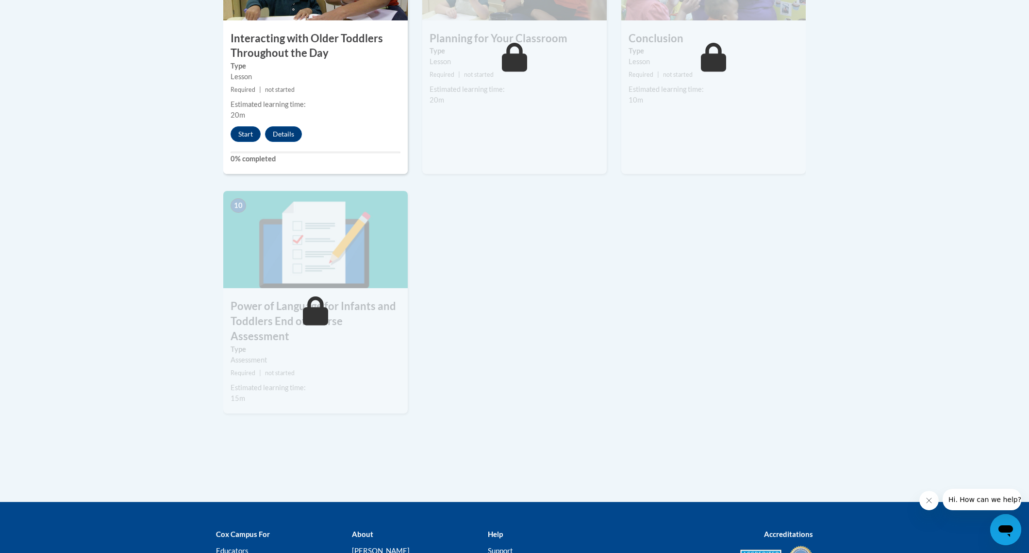
click at [238, 42] on div "7 Interacting with Older Toddlers Throughout the Day Type Lesson Required | not…" at bounding box center [315, 48] width 185 height 251
click at [244, 126] on button "Start" at bounding box center [246, 134] width 30 height 16
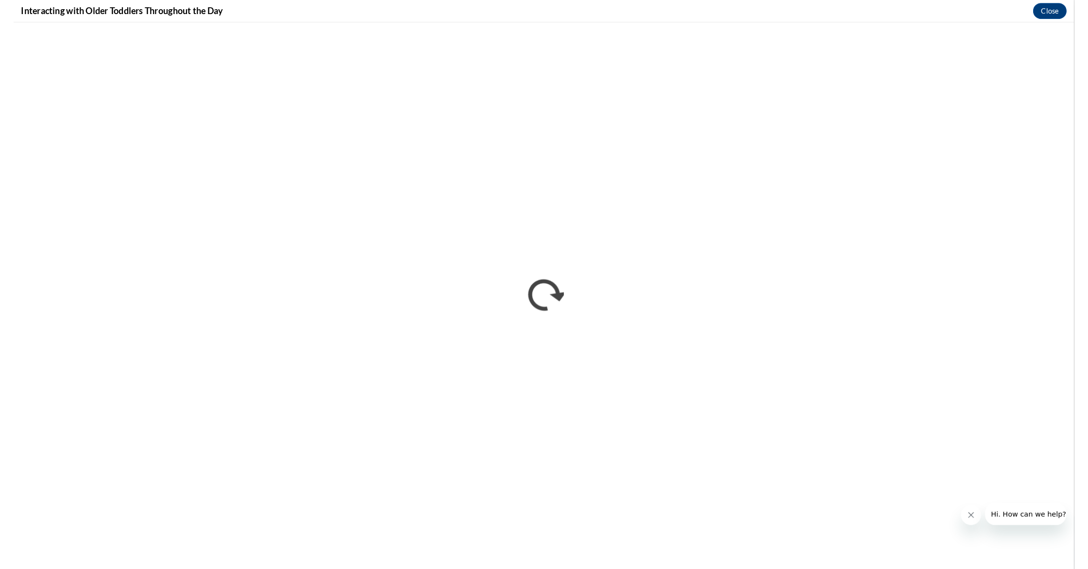
scroll to position [0, 0]
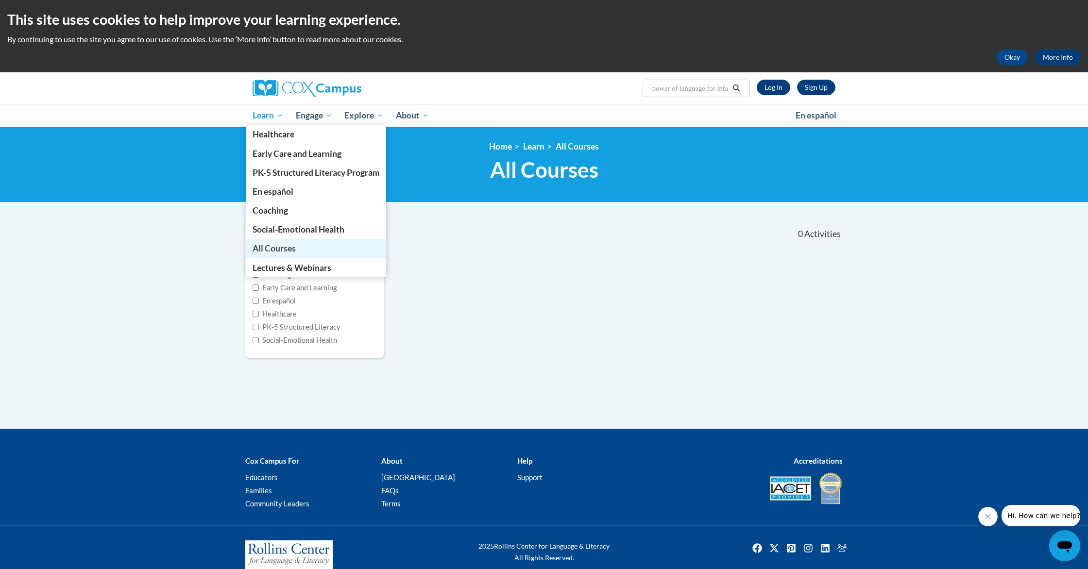
click at [269, 241] on link "All Courses" at bounding box center [316, 248] width 140 height 19
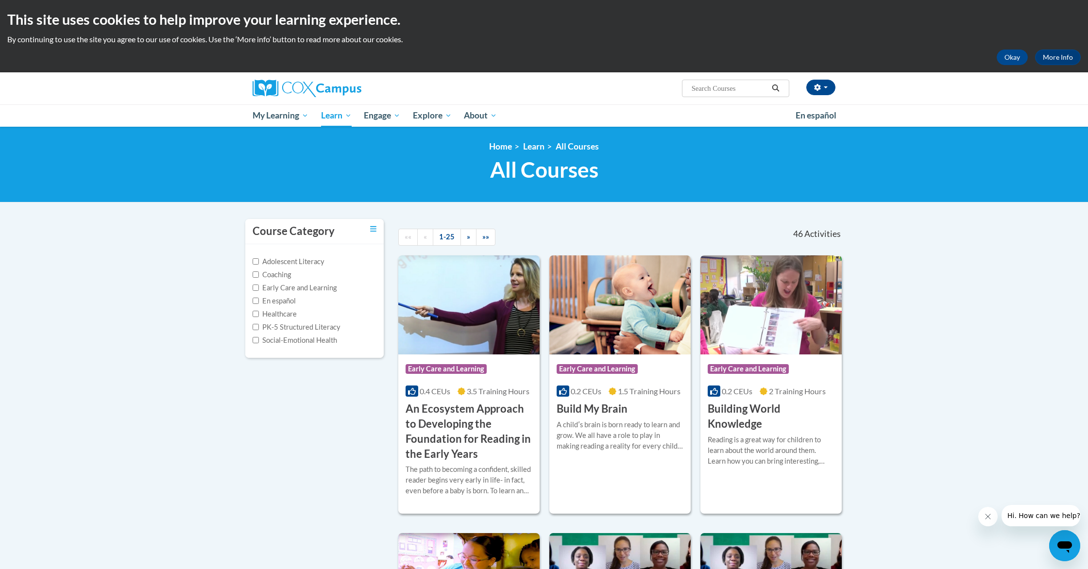
click at [722, 97] on div "emilee morris (Mountain Daylight Time GMT-0600 ) My Profile Inbox My Transcript…" at bounding box center [544, 88] width 612 height 32
click at [721, 89] on input "Search..." at bounding box center [729, 89] width 78 height 12
type input "setting the stages for positive behavior"
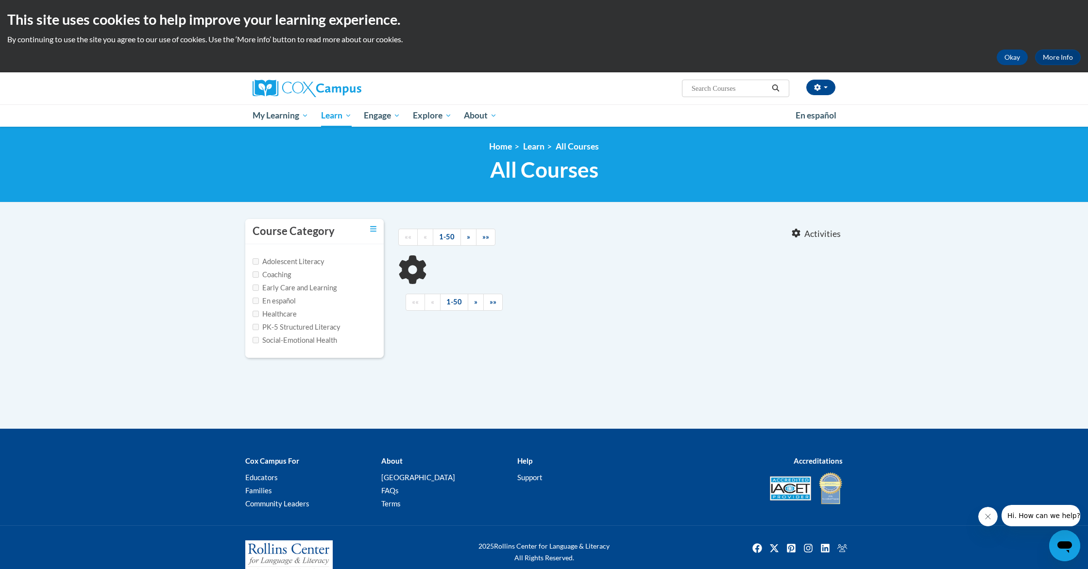
type input "setting the stages for positive behavior"
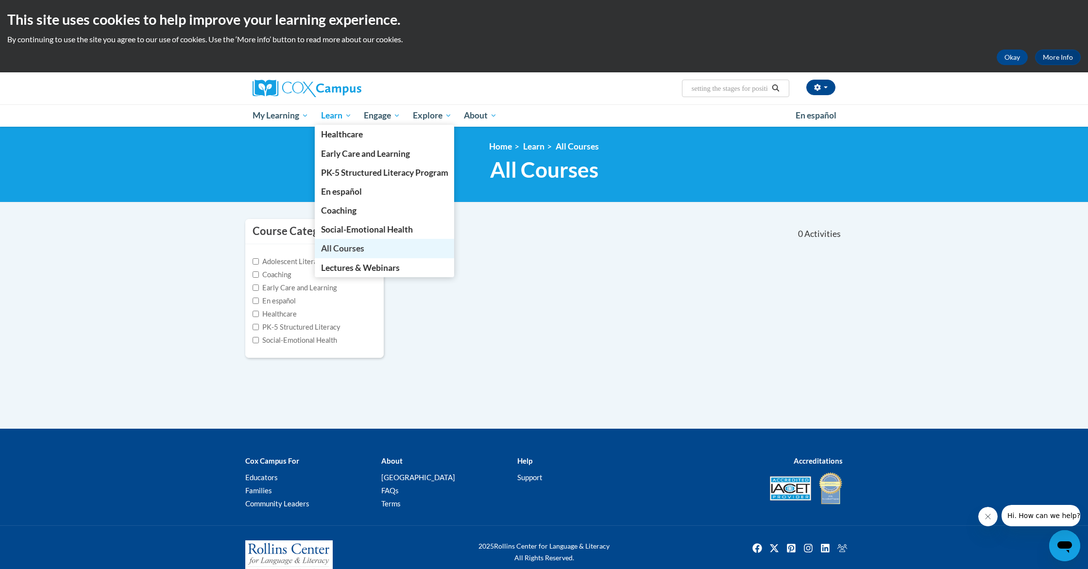
click at [366, 242] on link "All Courses" at bounding box center [385, 248] width 140 height 19
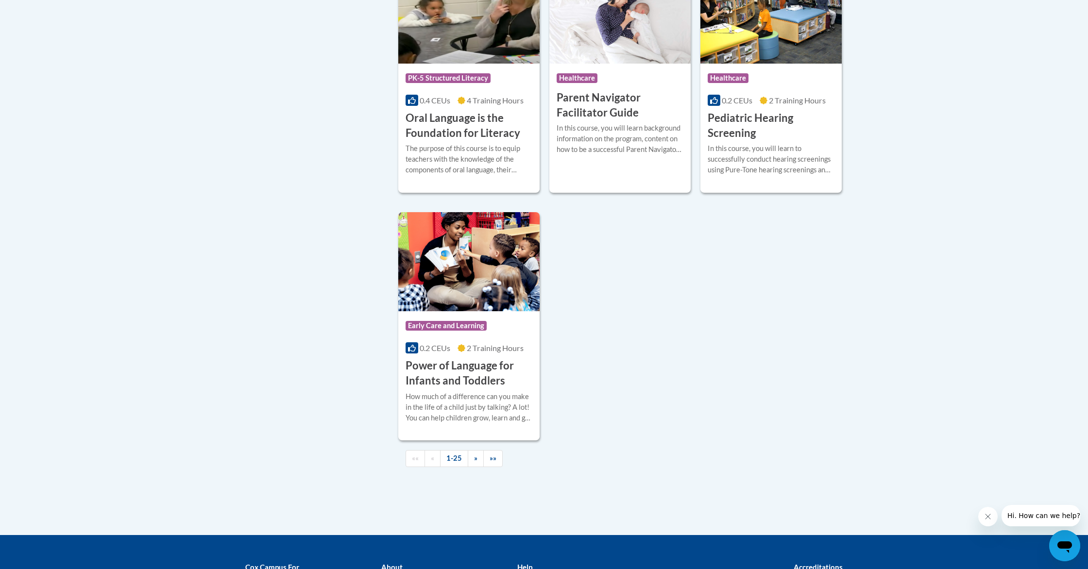
scroll to position [2124, 0]
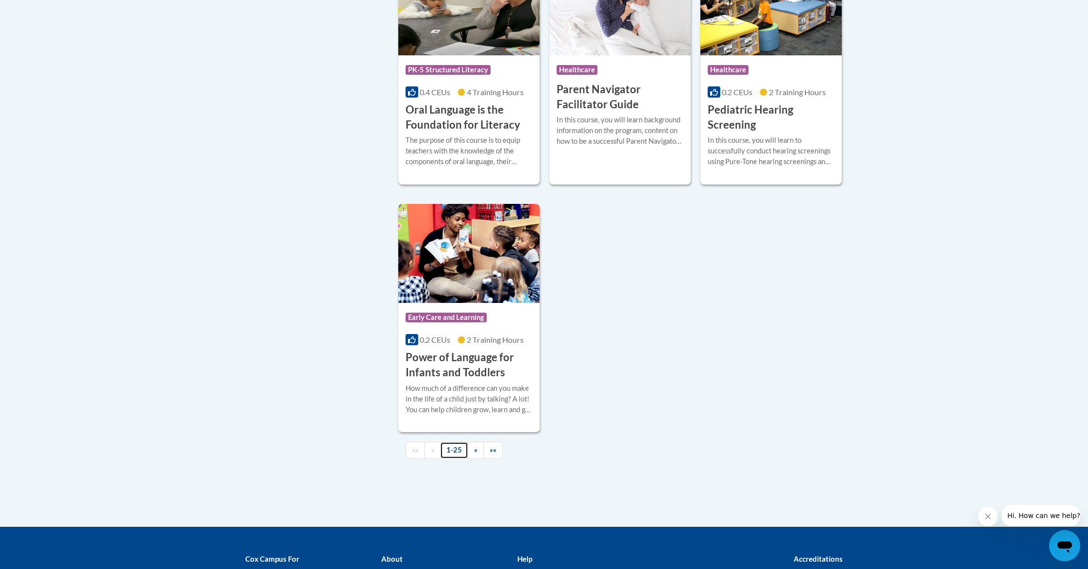
click at [467, 458] on link "1-25" at bounding box center [454, 450] width 28 height 17
click at [469, 459] on link "»" at bounding box center [476, 450] width 16 height 17
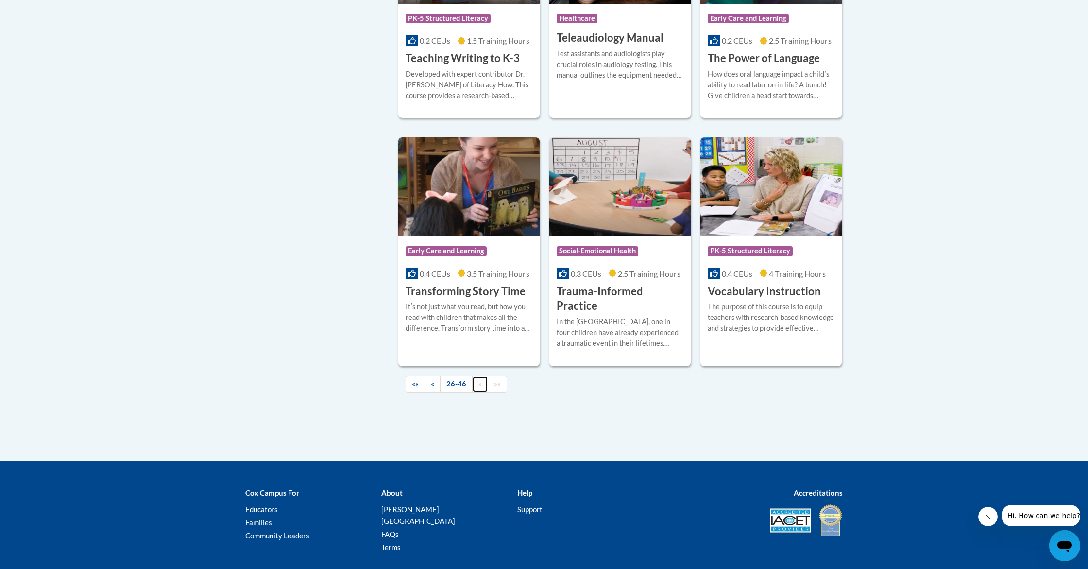
scroll to position [1610, 0]
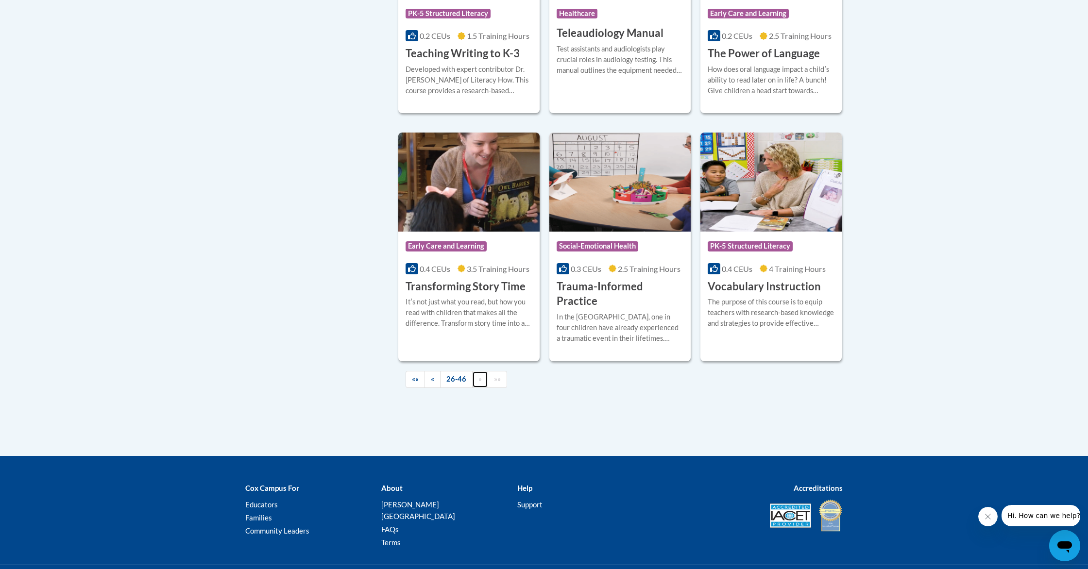
click at [480, 375] on span "»" at bounding box center [479, 379] width 3 height 8
click at [435, 371] on link "«" at bounding box center [432, 379] width 16 height 17
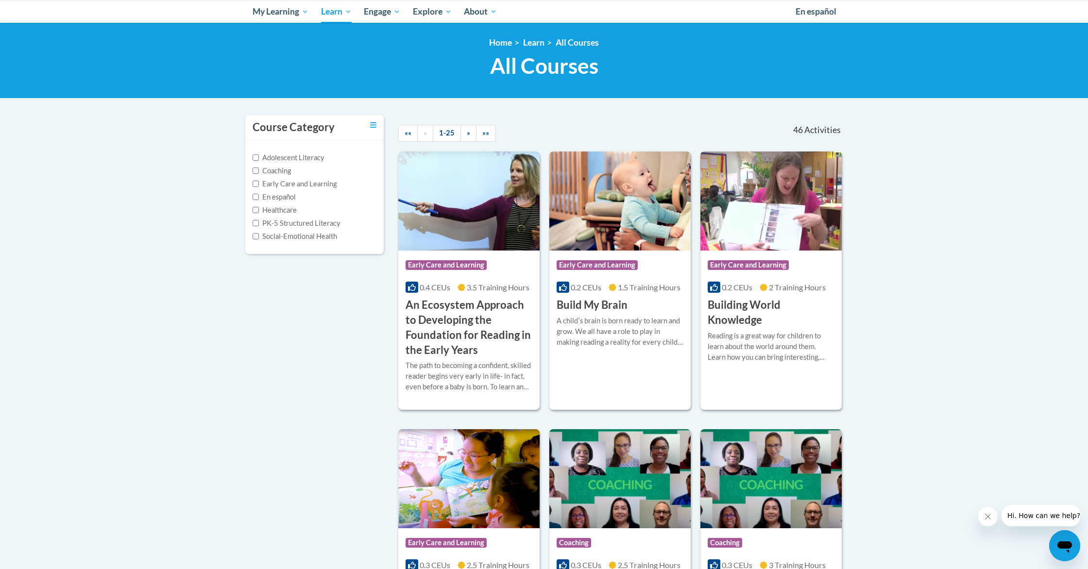
scroll to position [0, 0]
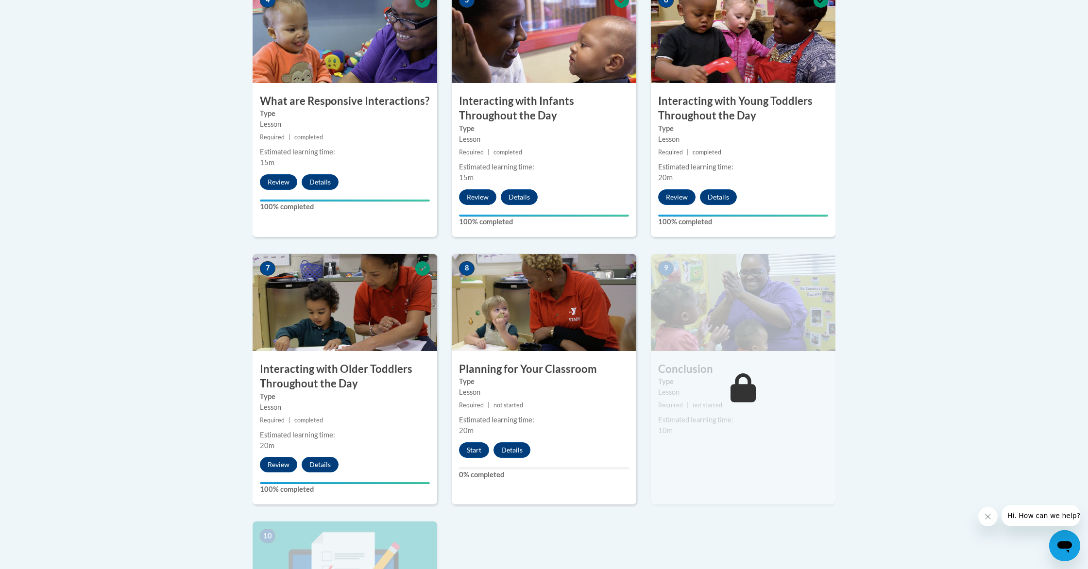
scroll to position [610, 0]
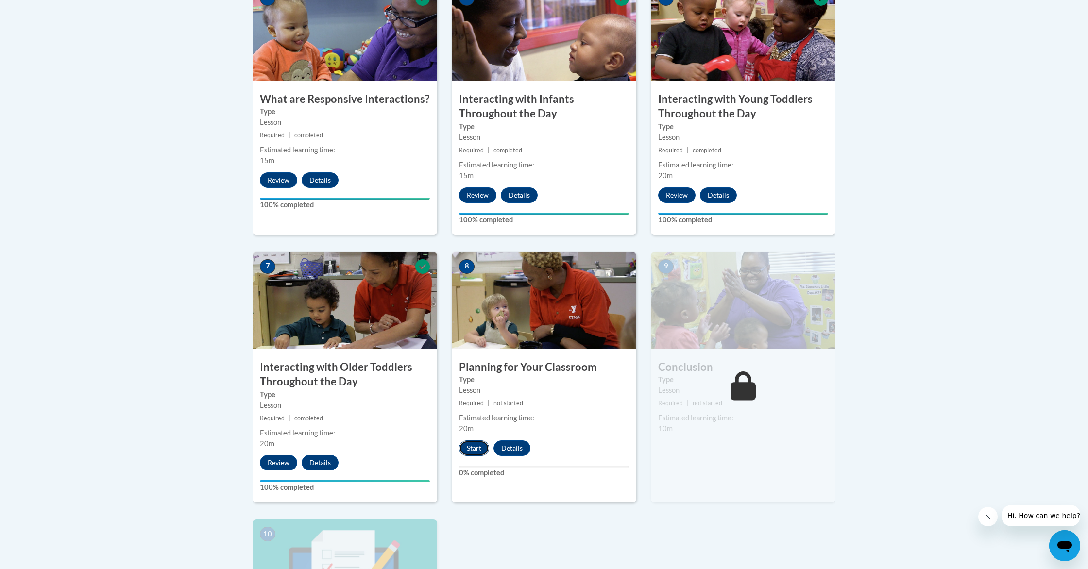
click at [470, 440] on button "Start" at bounding box center [474, 448] width 30 height 16
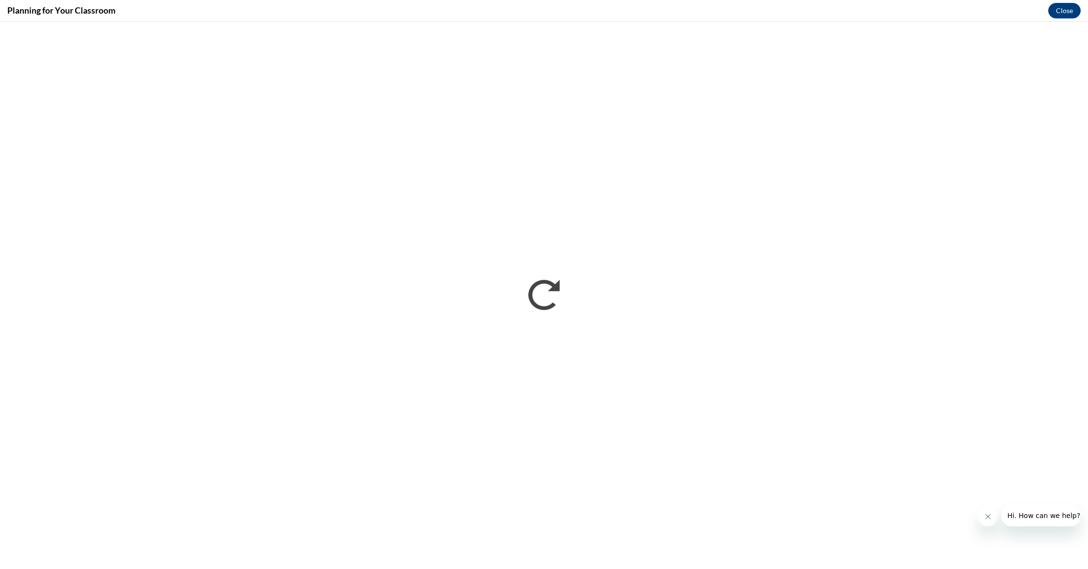
scroll to position [0, 0]
